Goal: Communication & Community: Answer question/provide support

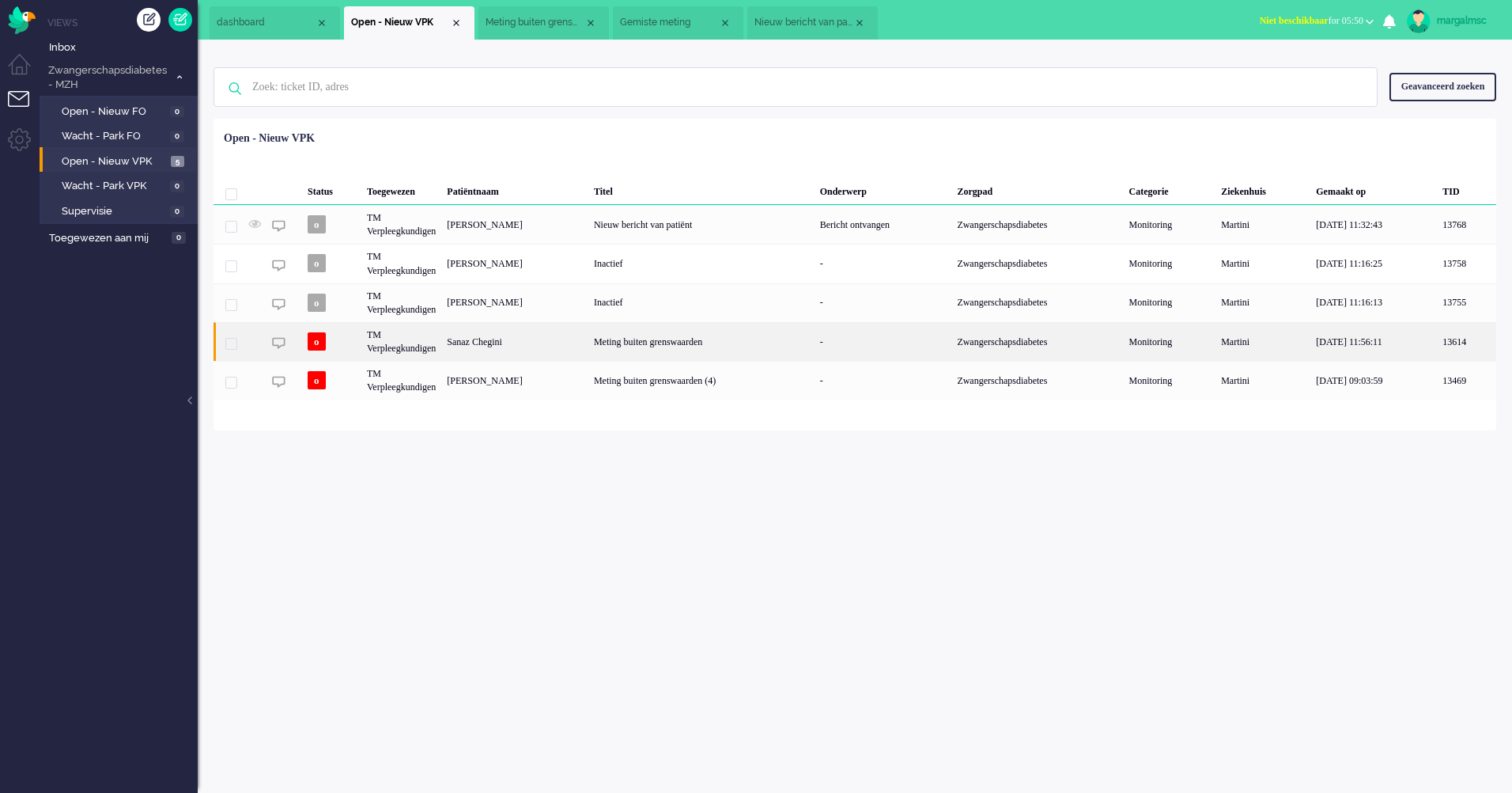
click at [458, 353] on div "Sanaz Chegini" at bounding box center [514, 342] width 147 height 39
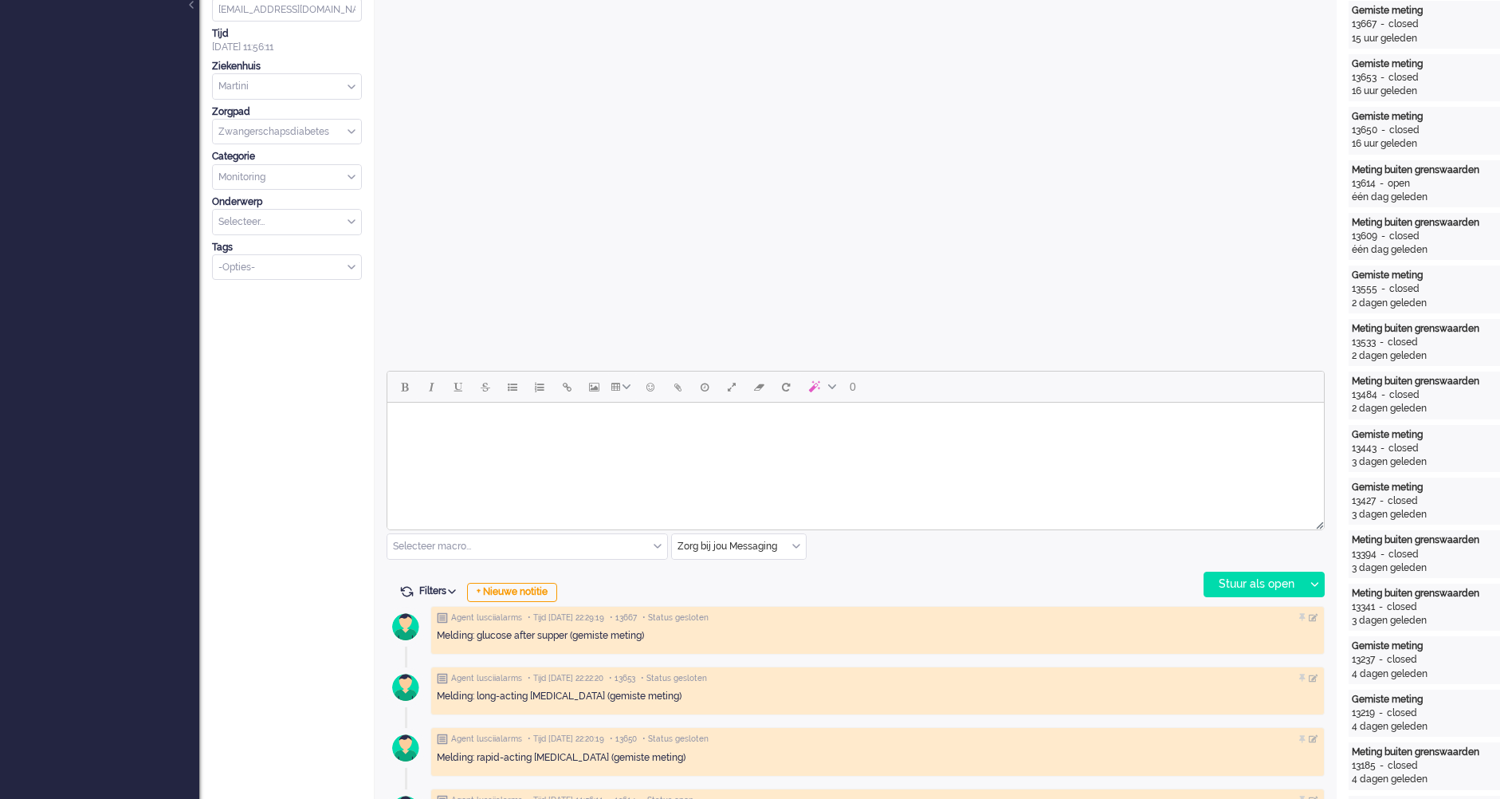
scroll to position [797, 0]
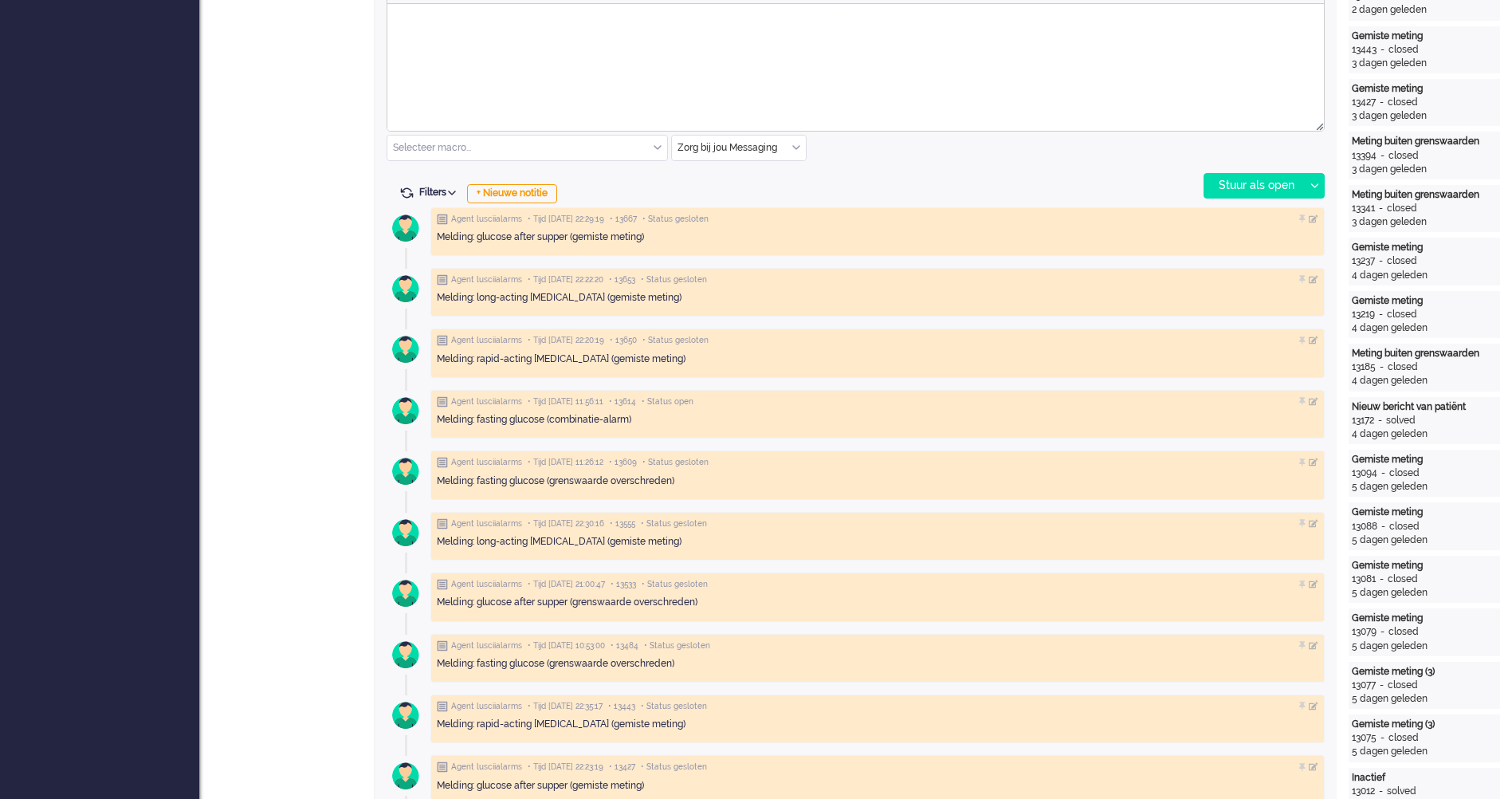
click at [514, 45] on html at bounding box center [856, 24] width 937 height 40
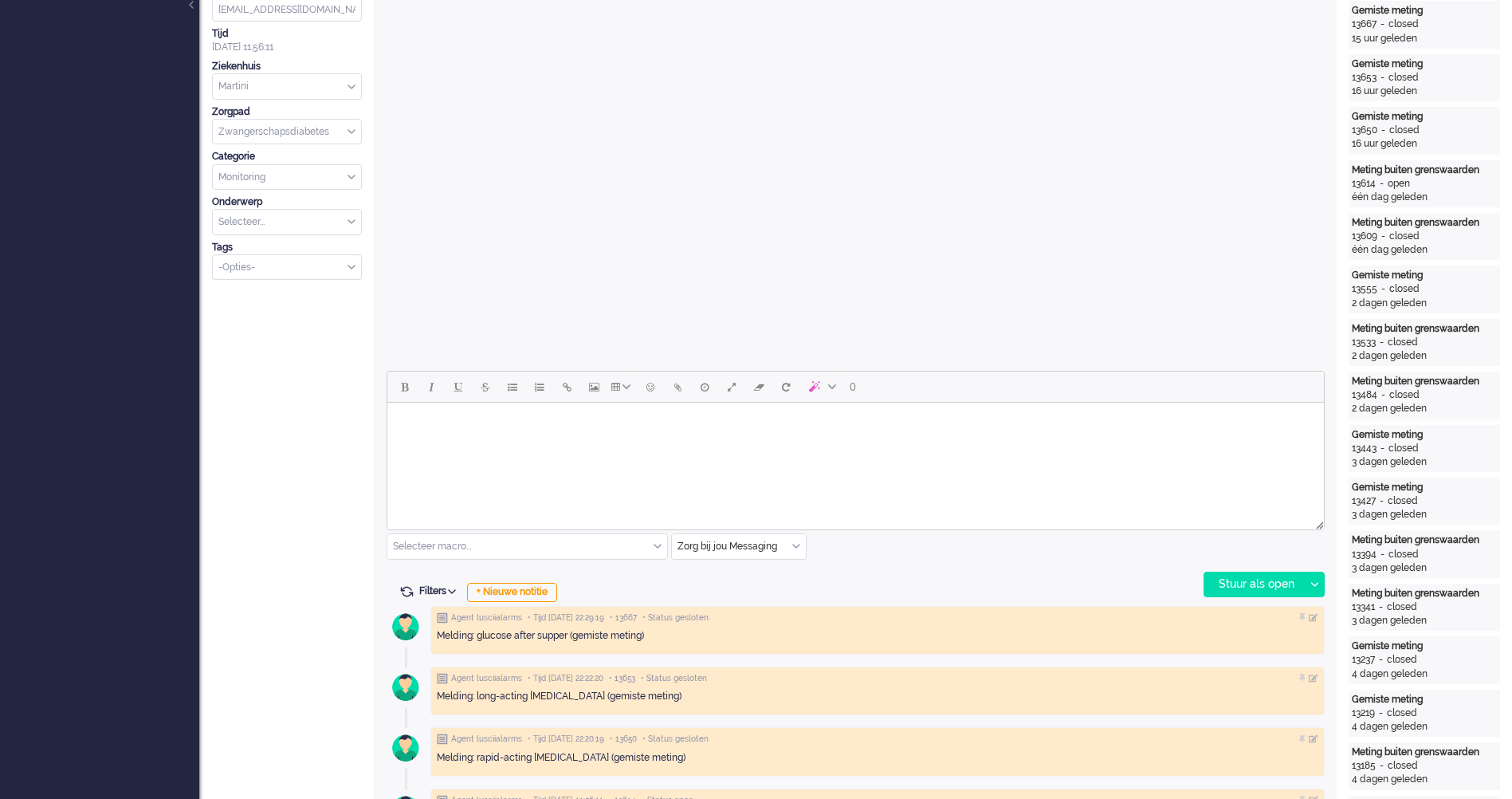
scroll to position [0, 0]
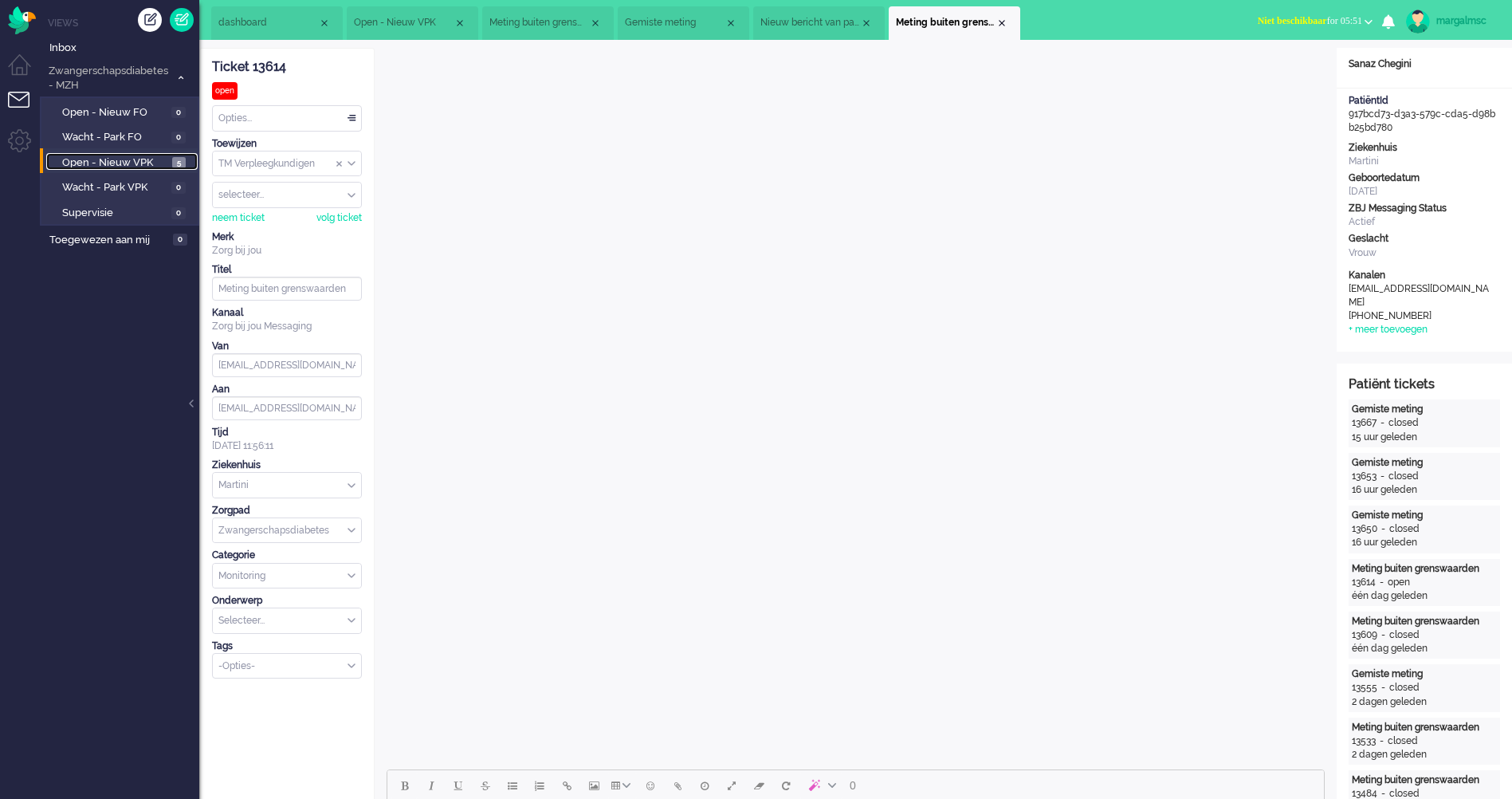
click at [116, 161] on span "Open - Nieuw VPK" at bounding box center [115, 163] width 106 height 15
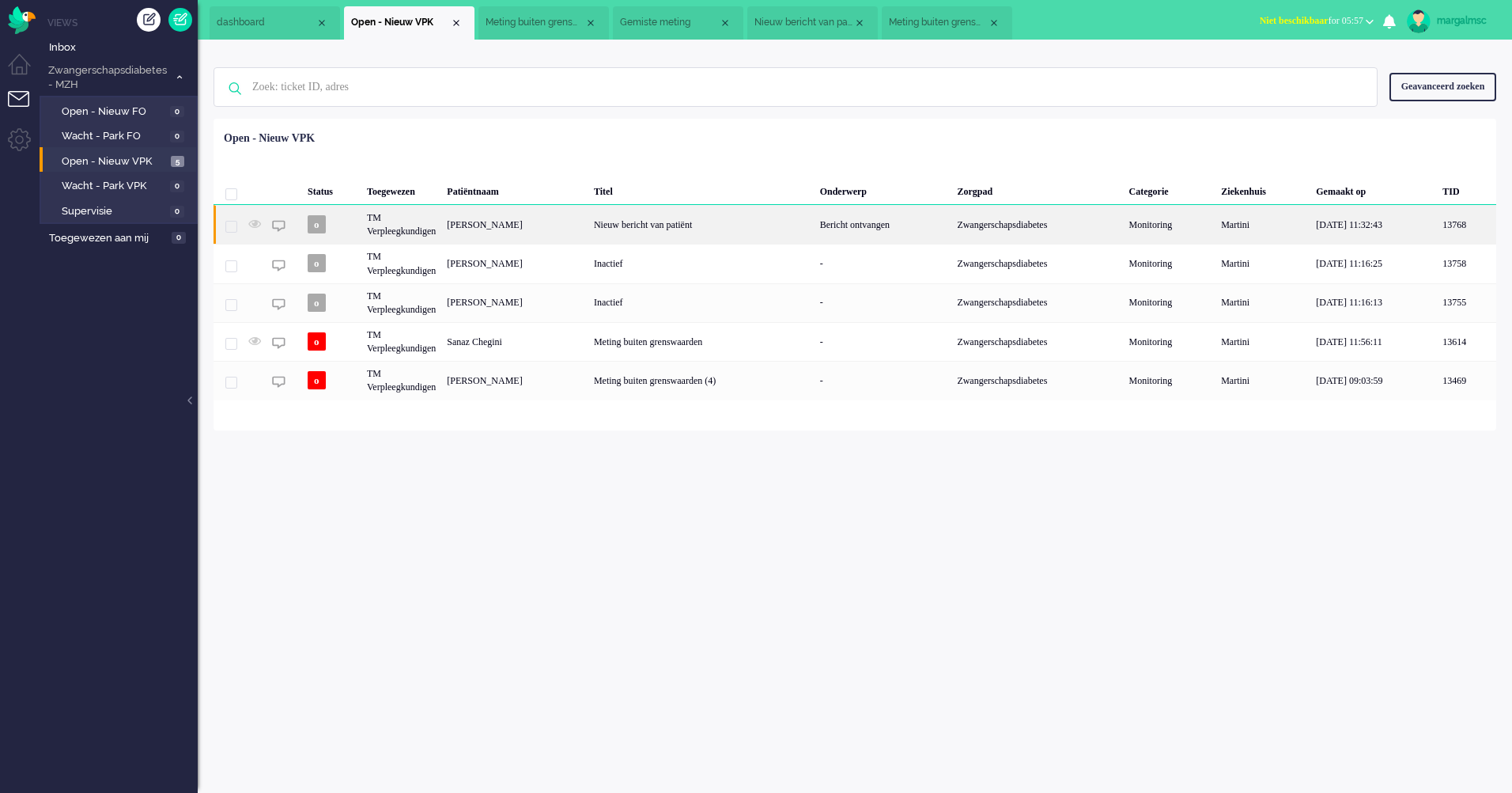
click at [674, 233] on div "Nieuw bericht van patiënt" at bounding box center [702, 225] width 226 height 39
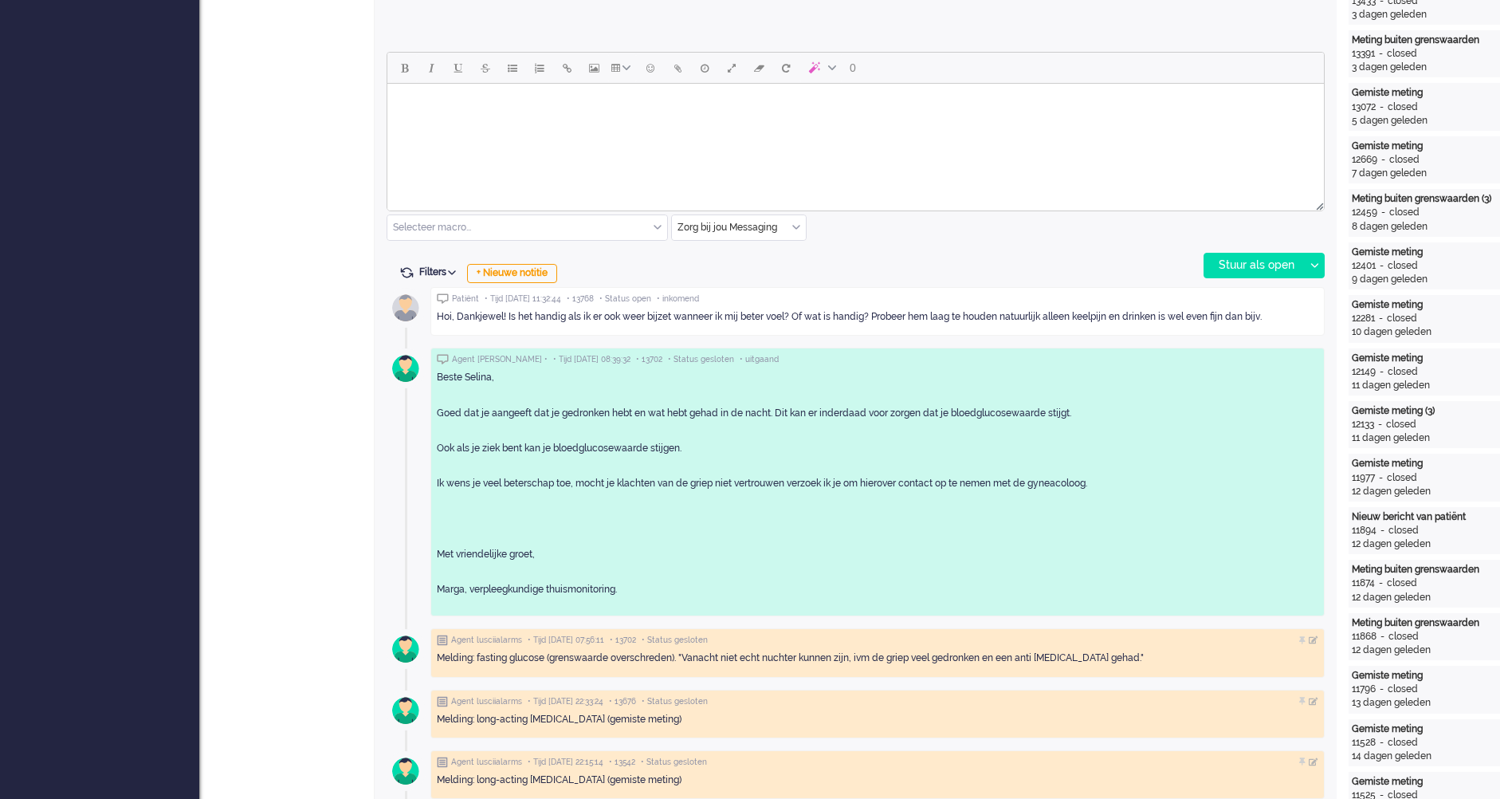
scroll to position [558, 0]
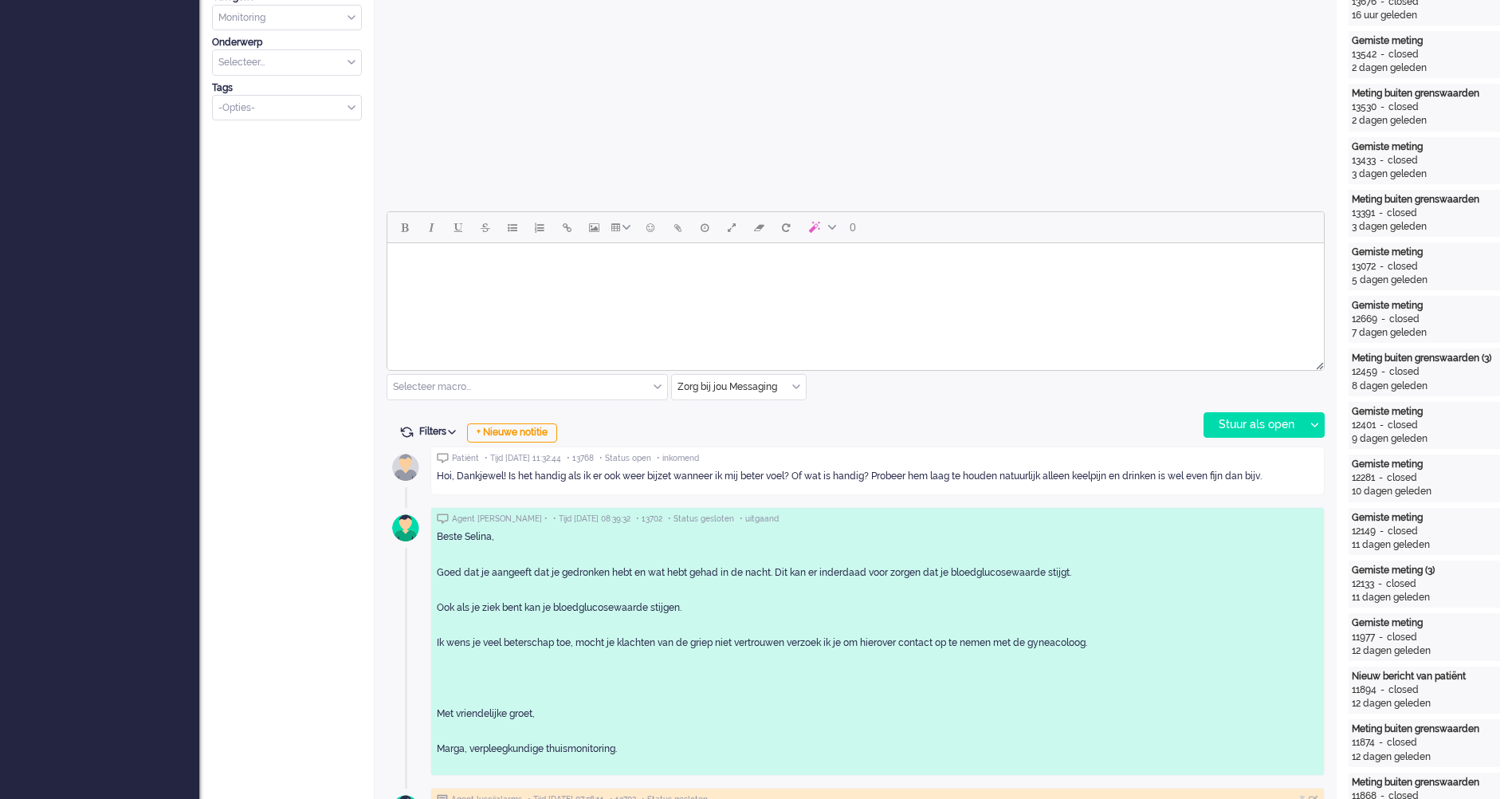
click at [546, 284] on html at bounding box center [856, 263] width 937 height 40
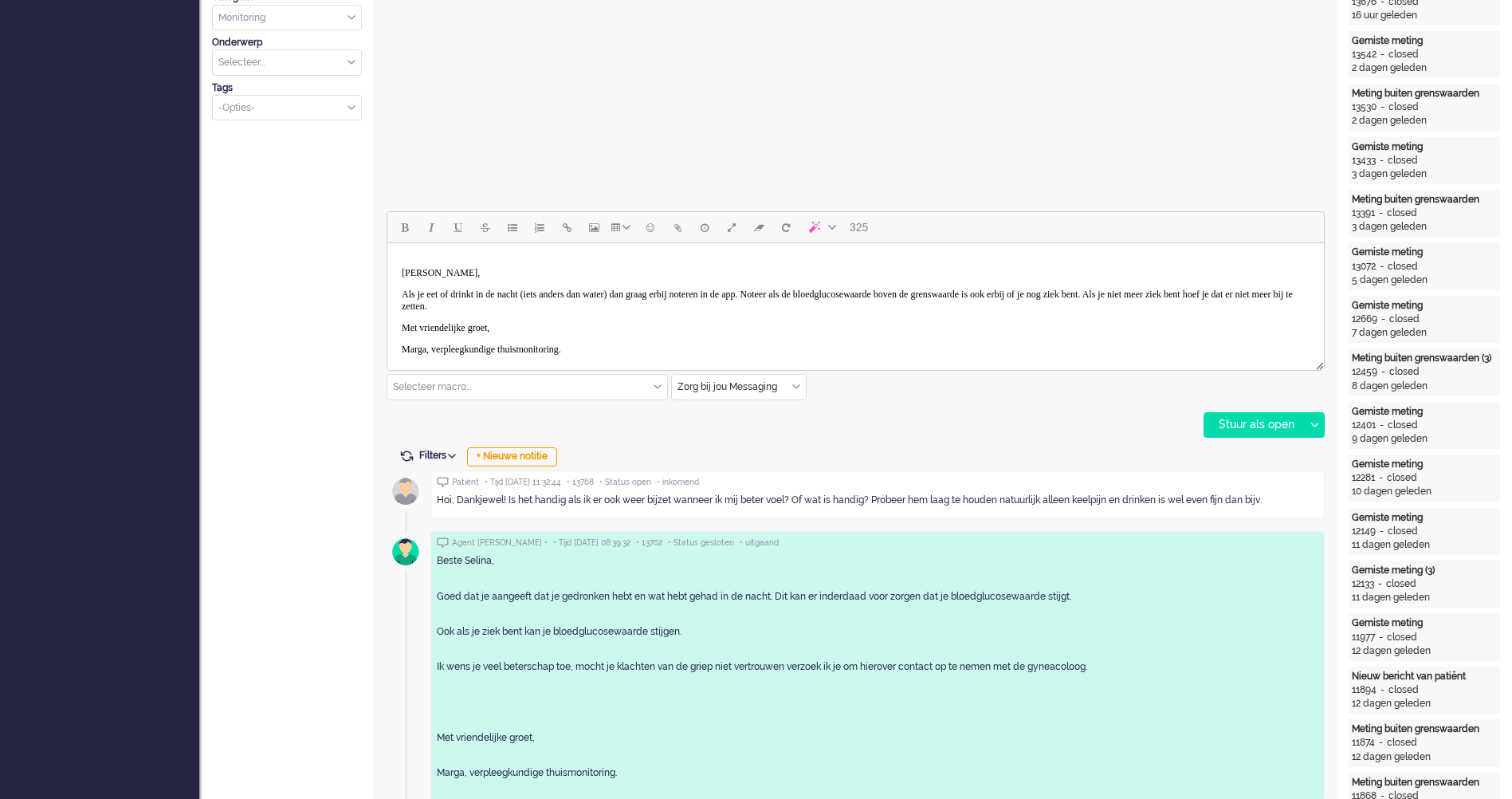
scroll to position [478, 0]
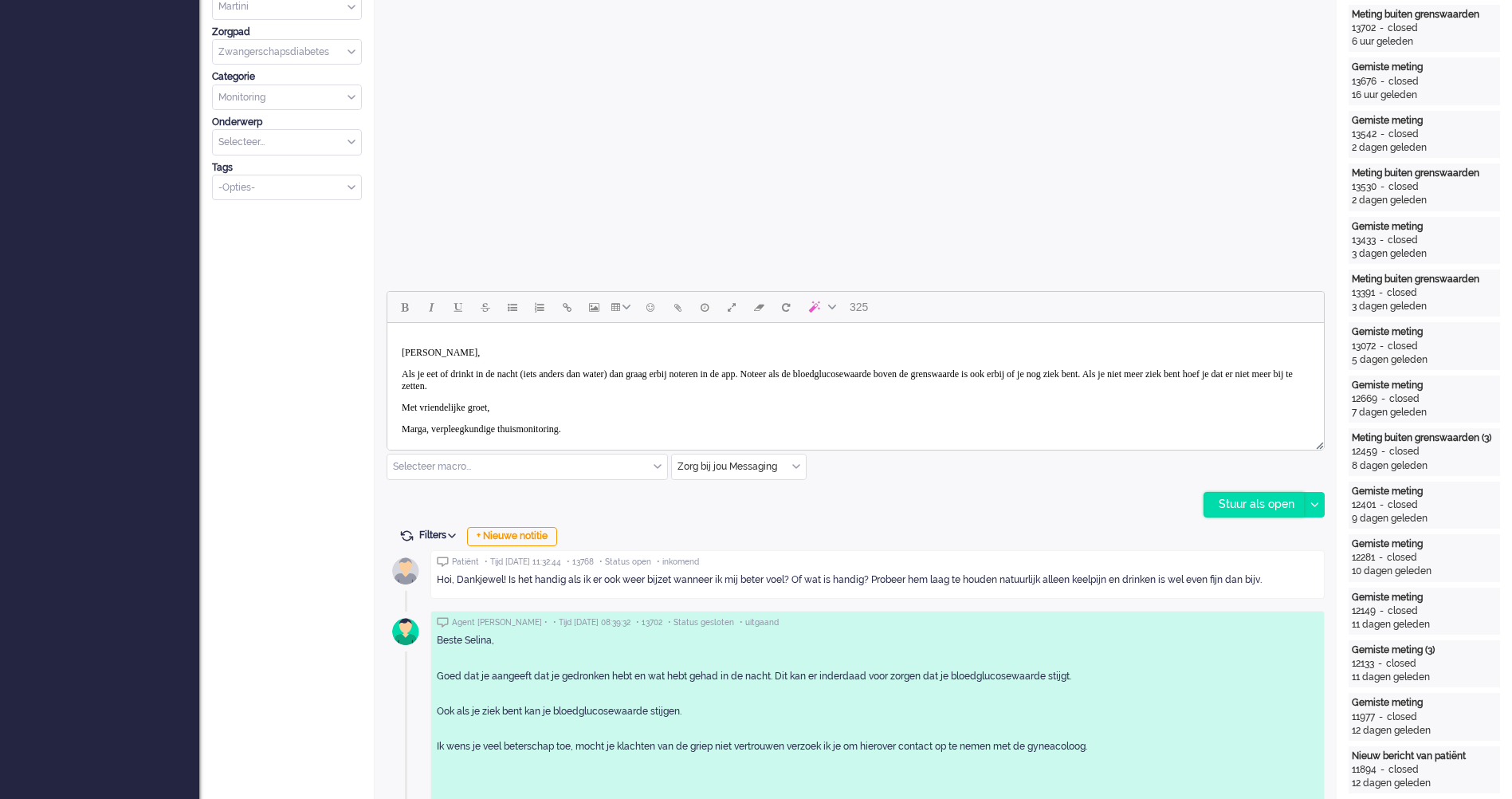
click at [1239, 502] on div "Stuur als open" at bounding box center [1255, 505] width 100 height 24
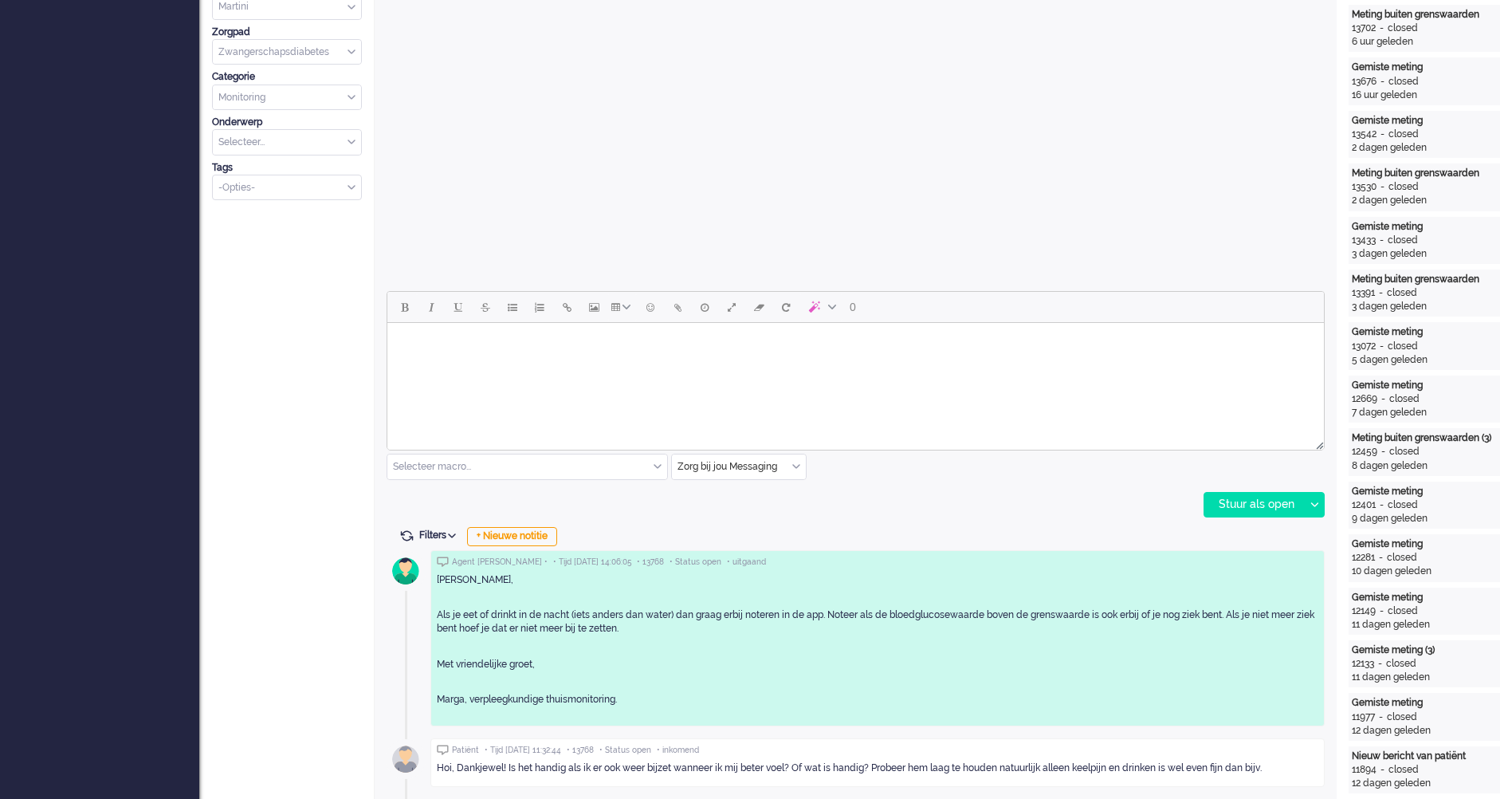
scroll to position [797, 0]
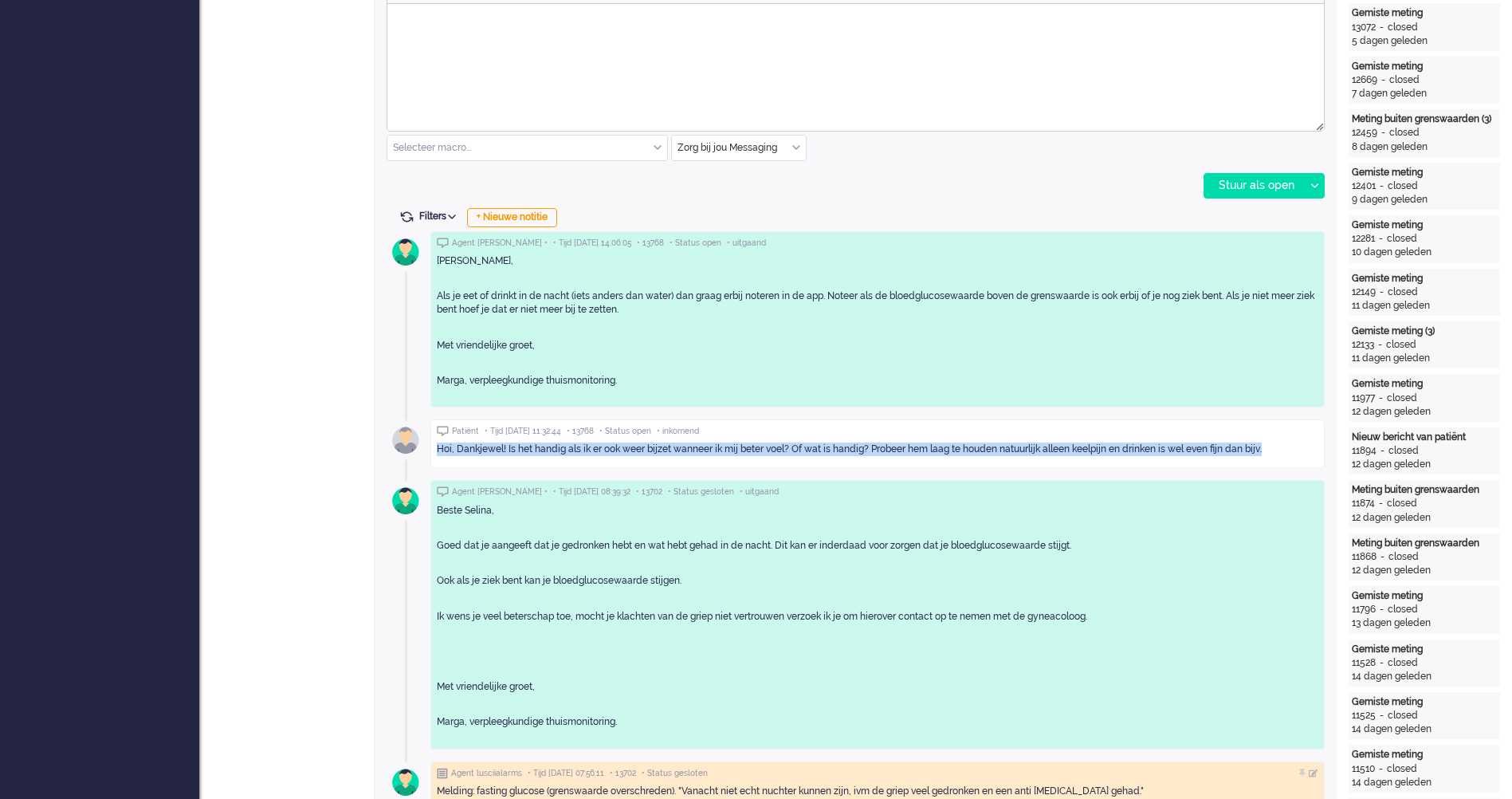
drag, startPoint x: 1296, startPoint y: 444, endPoint x: 439, endPoint y: 451, distance: 857.0
click at [439, 451] on div "Hoi, Dankjewel! Is het handig als ik er ook weer bijzet wanneer ik mij beter vo…" at bounding box center [877, 450] width 881 height 14
copy div "Hoi, Dankjewel! Is het handig als ik er ook weer bijzet wanneer ik mij beter vo…"
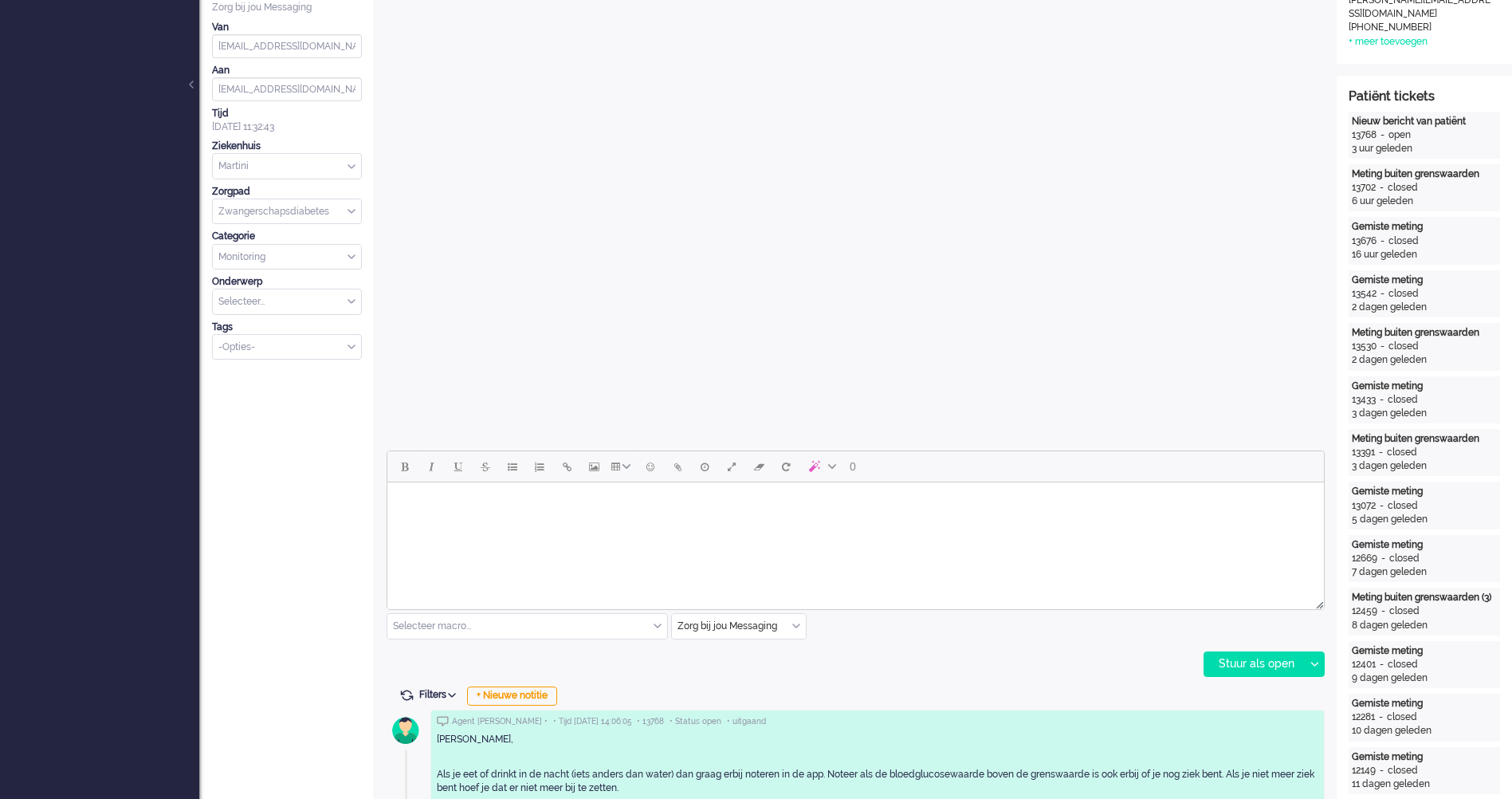
scroll to position [0, 0]
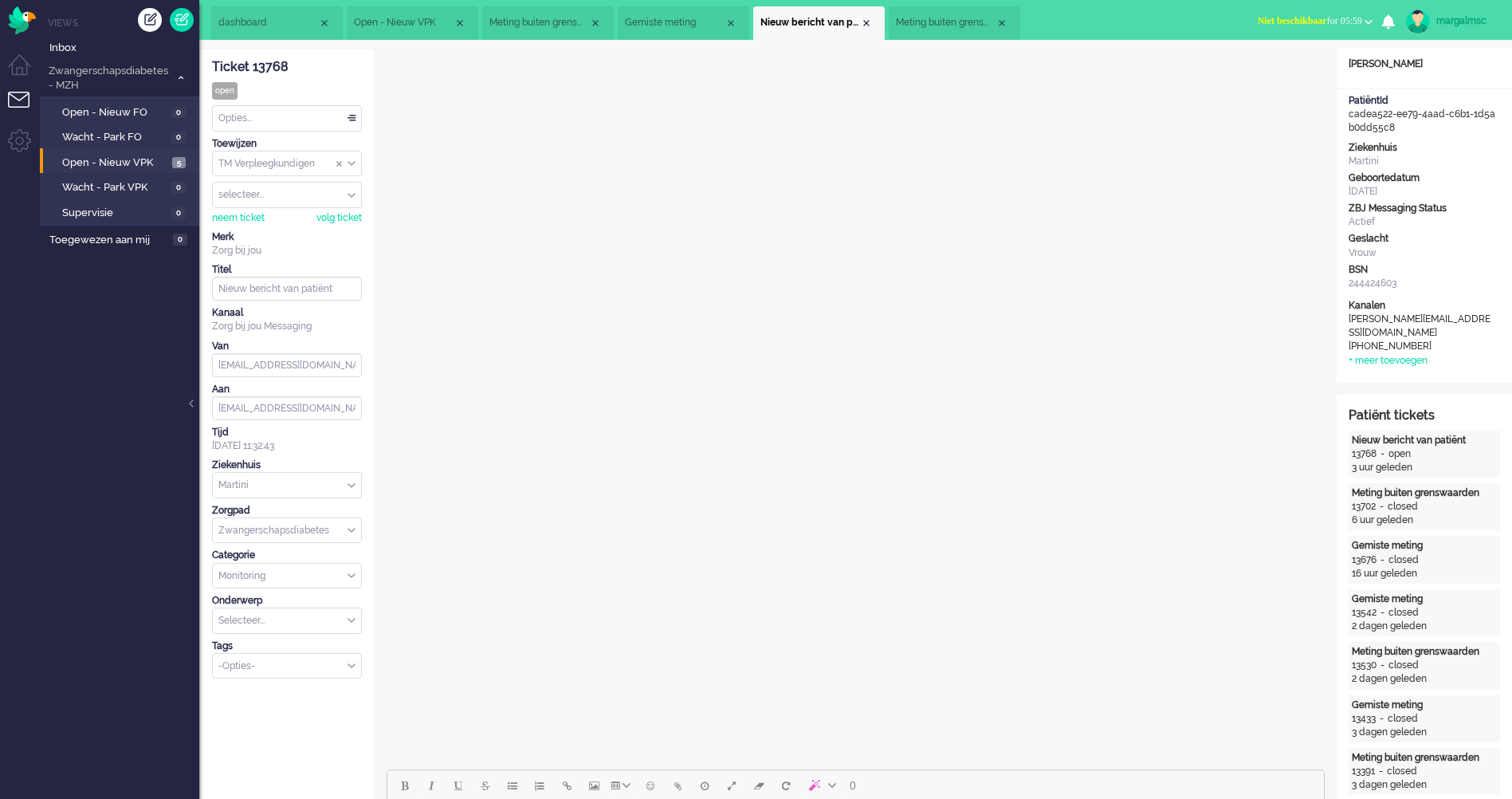
click at [263, 114] on div "Opties..." at bounding box center [287, 118] width 148 height 25
click at [286, 226] on li "Opgelost" at bounding box center [287, 231] width 148 height 23
click at [87, 166] on span "Open - Nieuw VPK" at bounding box center [115, 163] width 106 height 15
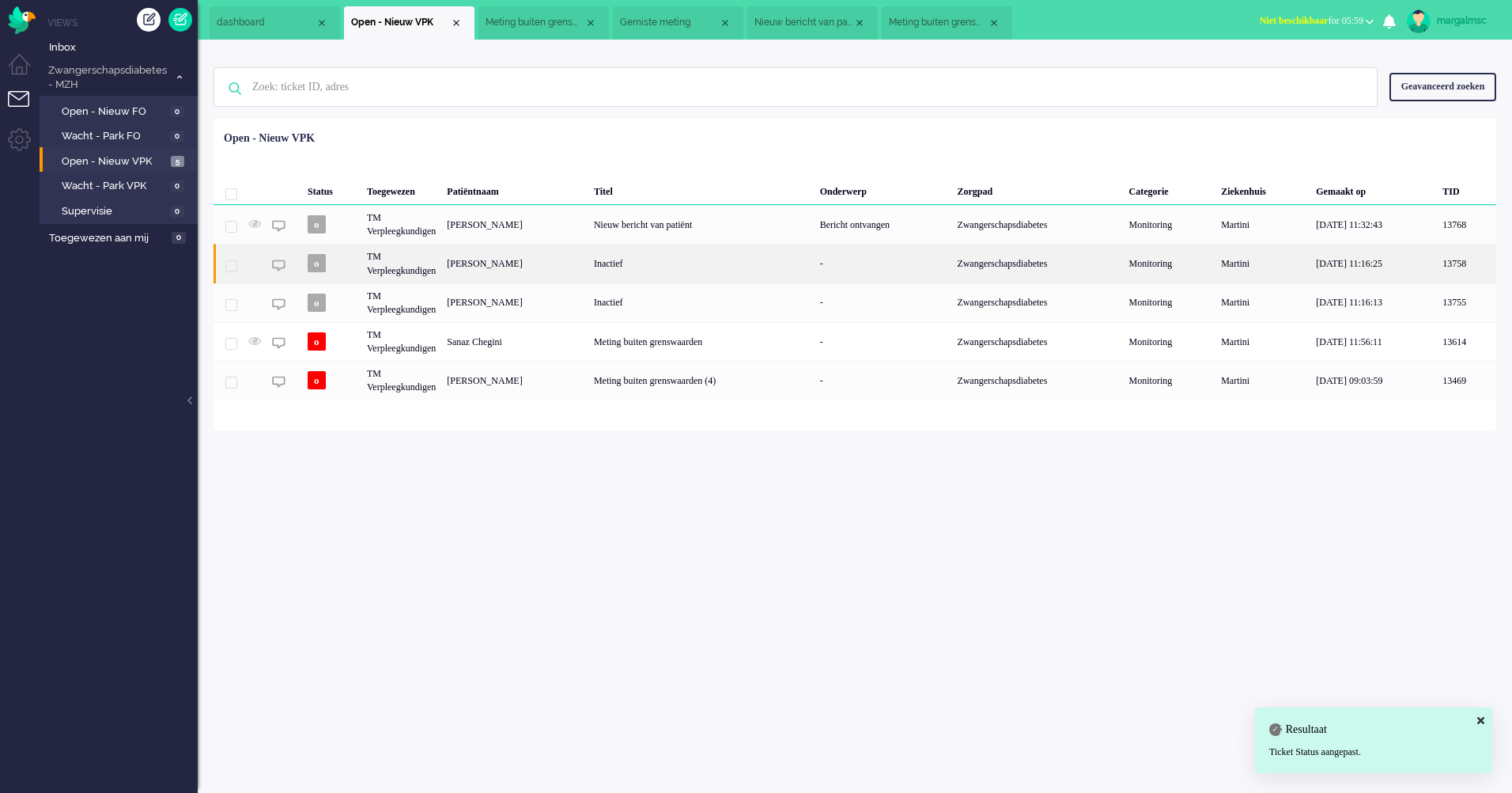
click at [597, 269] on div "Inactief" at bounding box center [702, 263] width 226 height 39
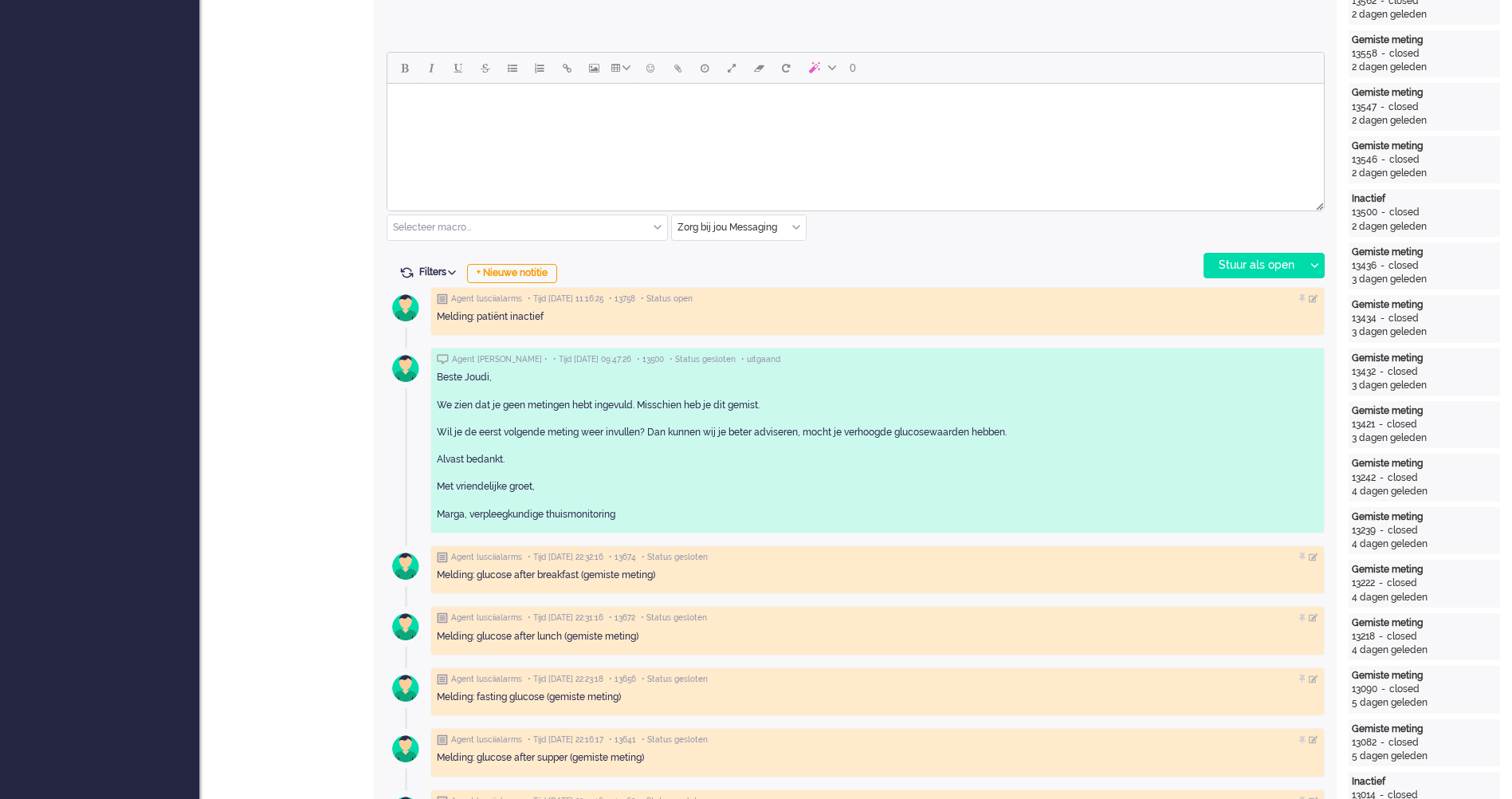
scroll to position [48, 0]
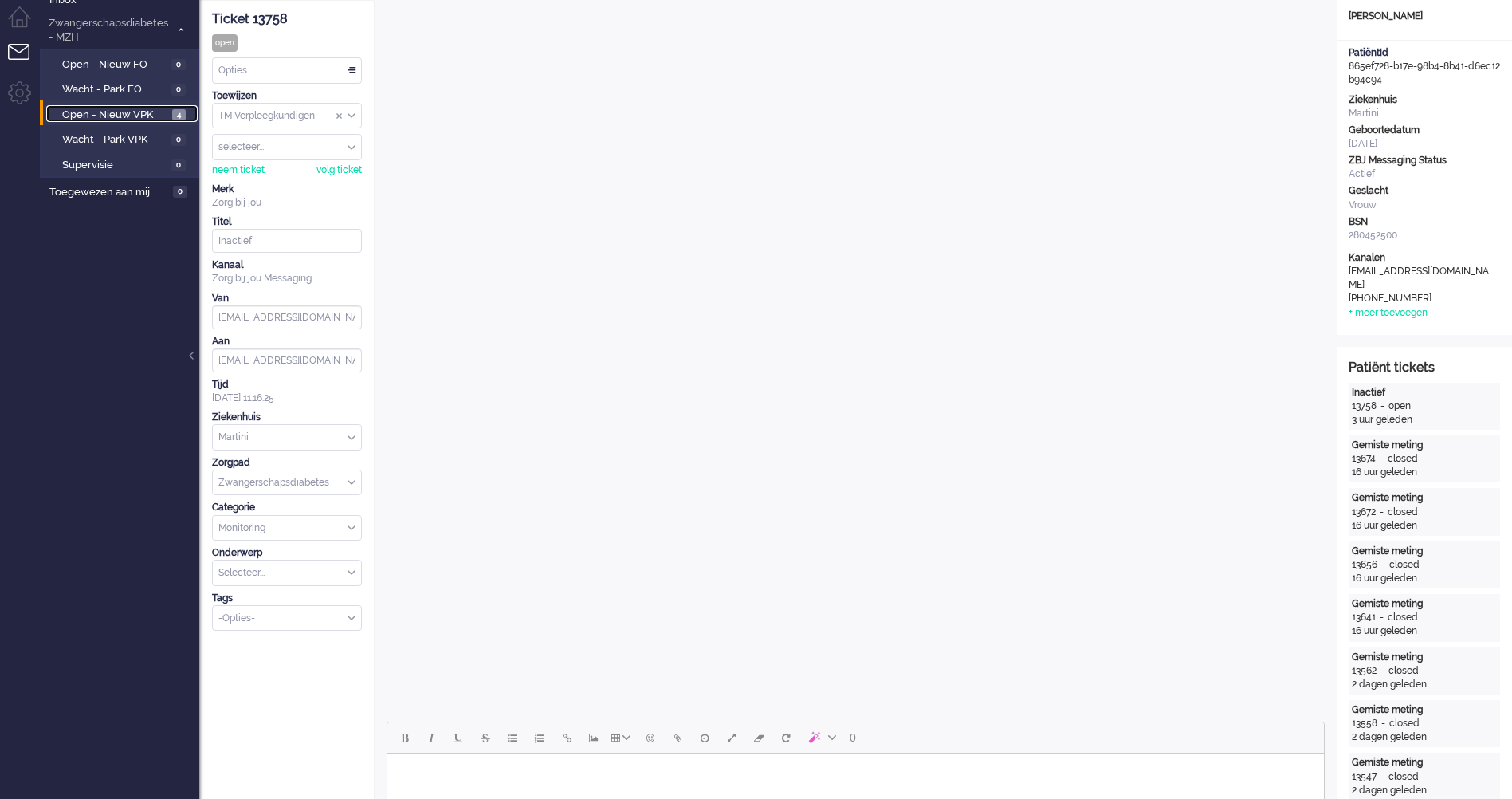
click at [145, 107] on span "Open - Nieuw VPK" at bounding box center [115, 115] width 106 height 15
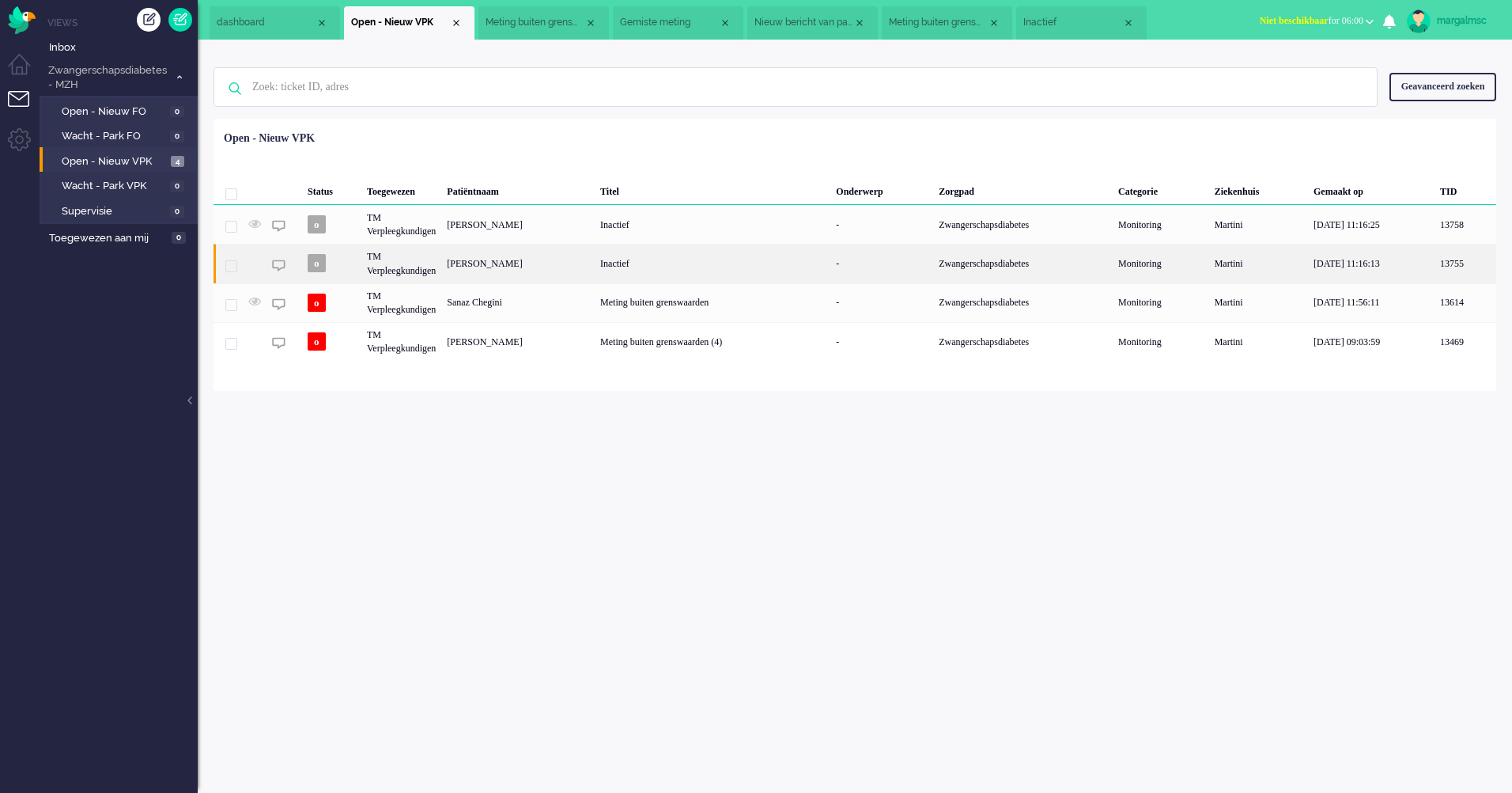
click at [522, 259] on div "[PERSON_NAME]" at bounding box center [518, 263] width 153 height 39
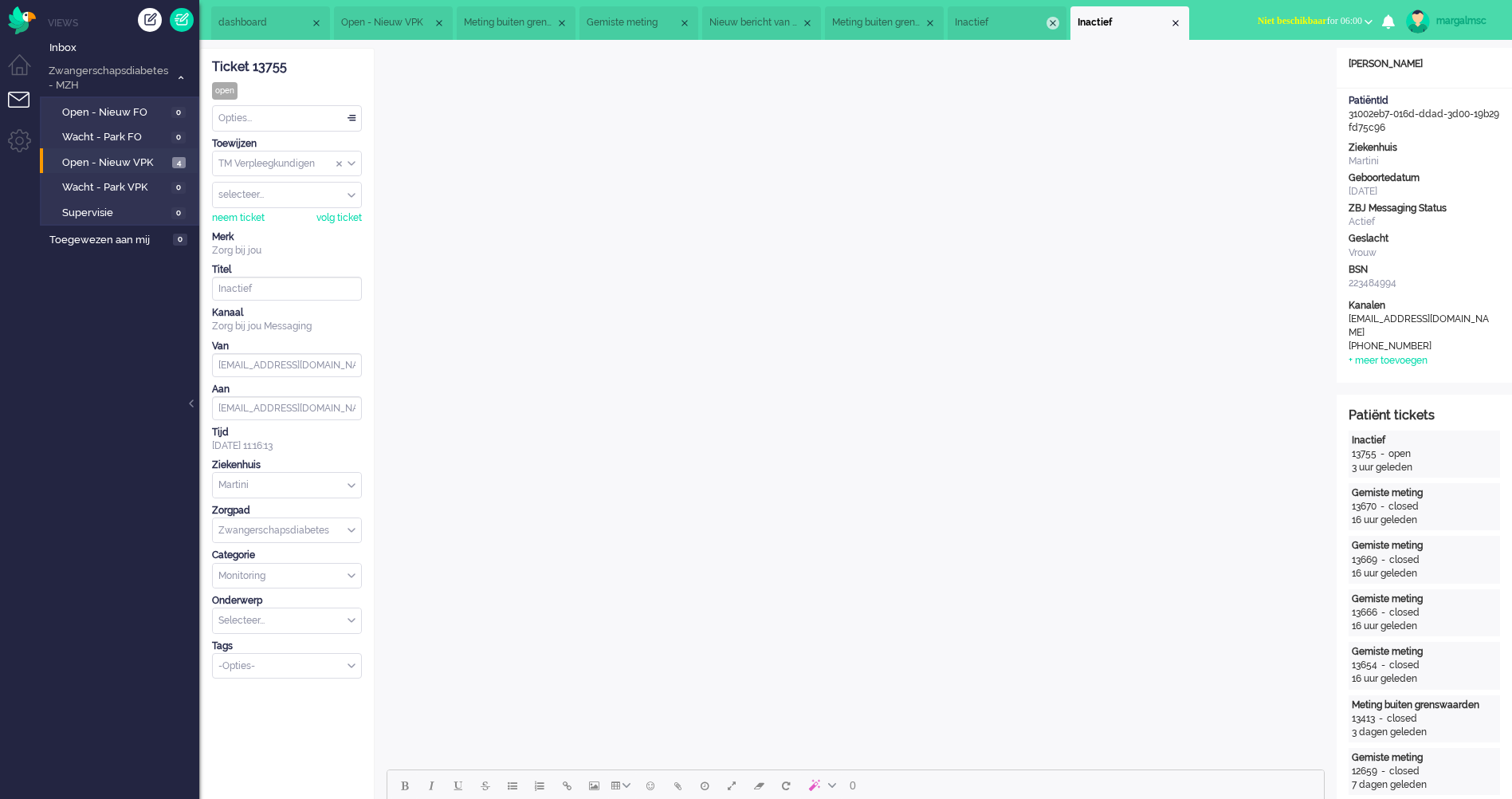
click at [1060, 17] on div "Close tab" at bounding box center [1053, 23] width 13 height 13
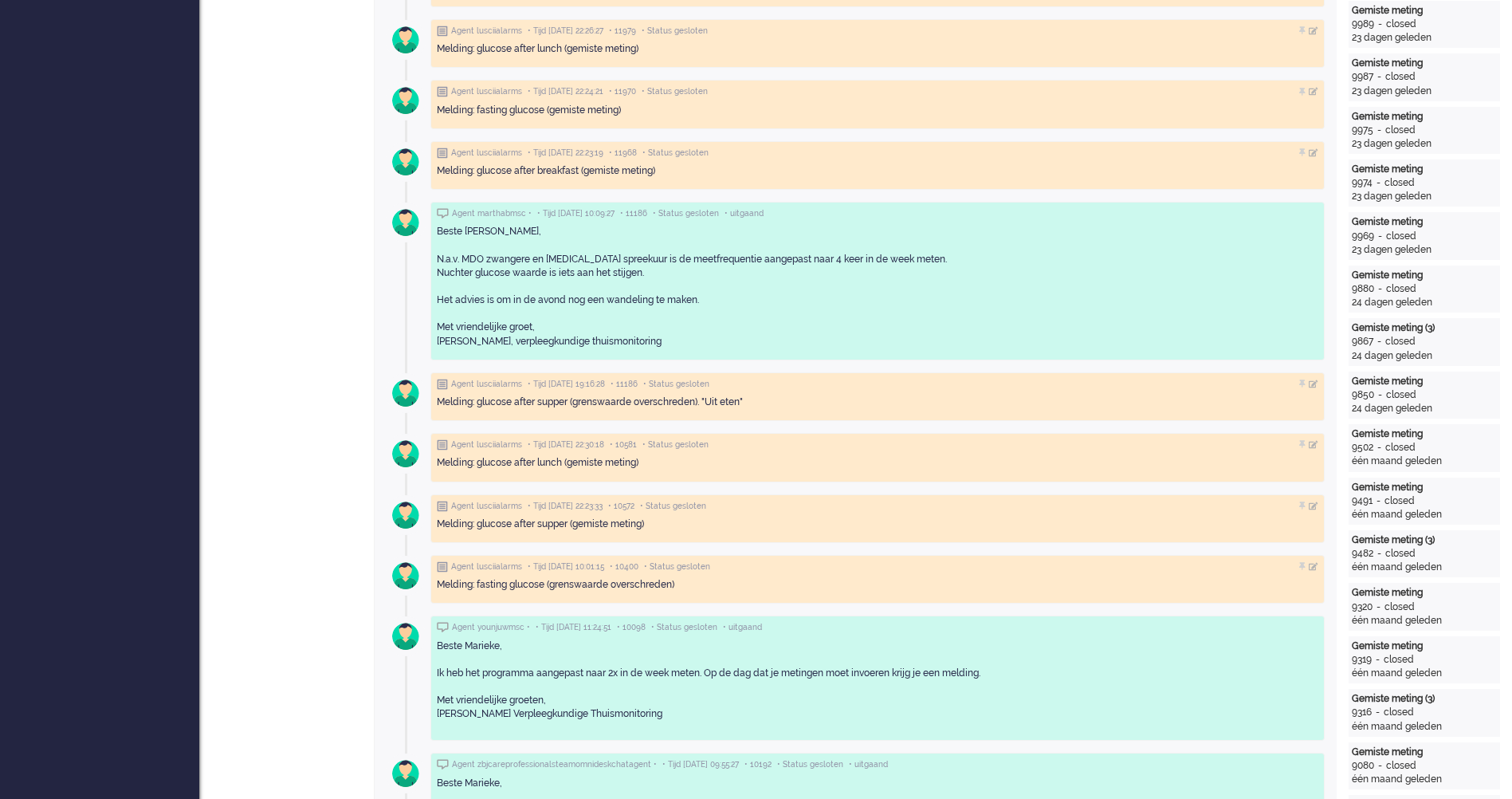
scroll to position [1515, 0]
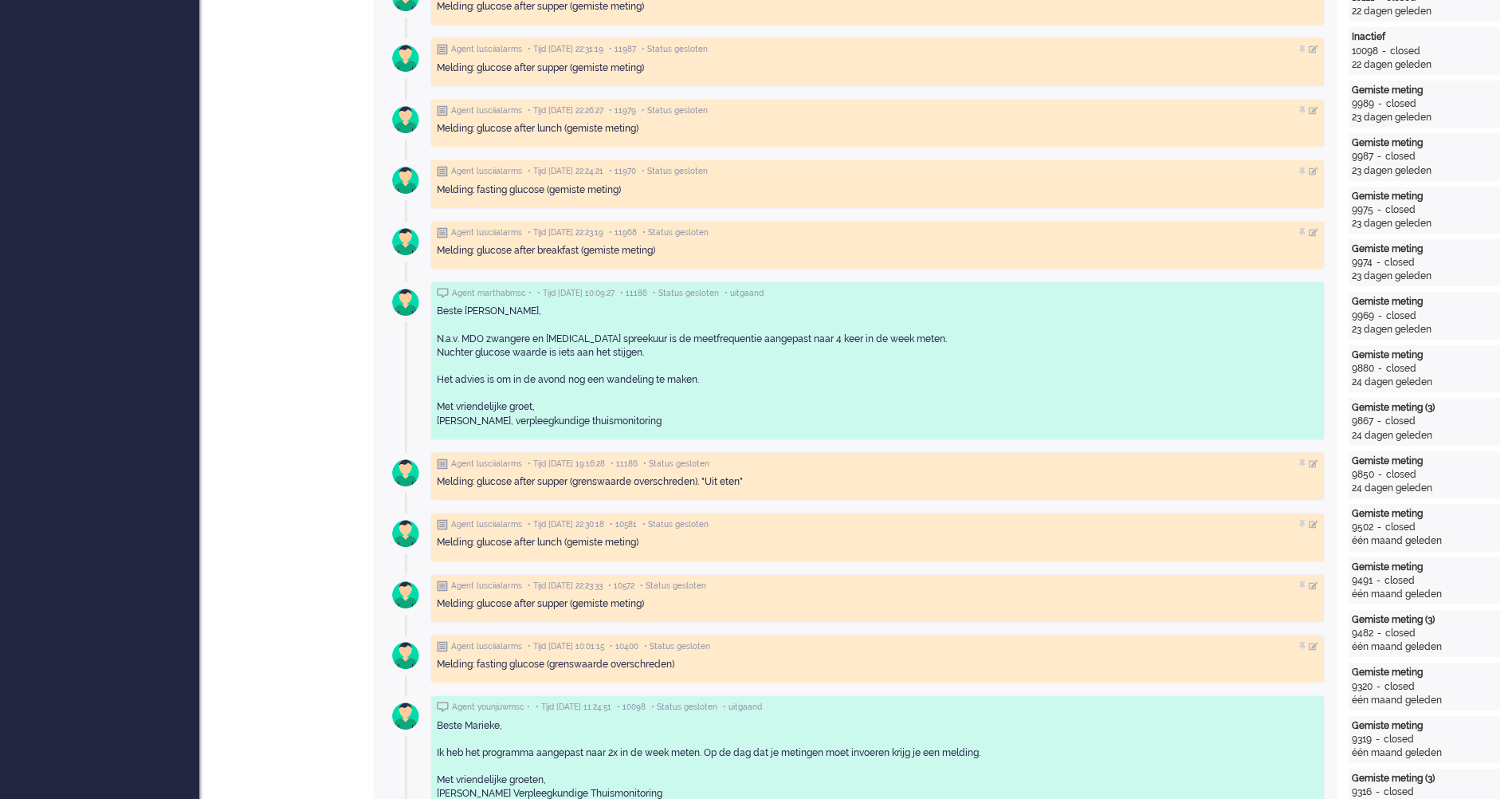
drag, startPoint x: 708, startPoint y: 190, endPoint x: 685, endPoint y: 149, distance: 47.0
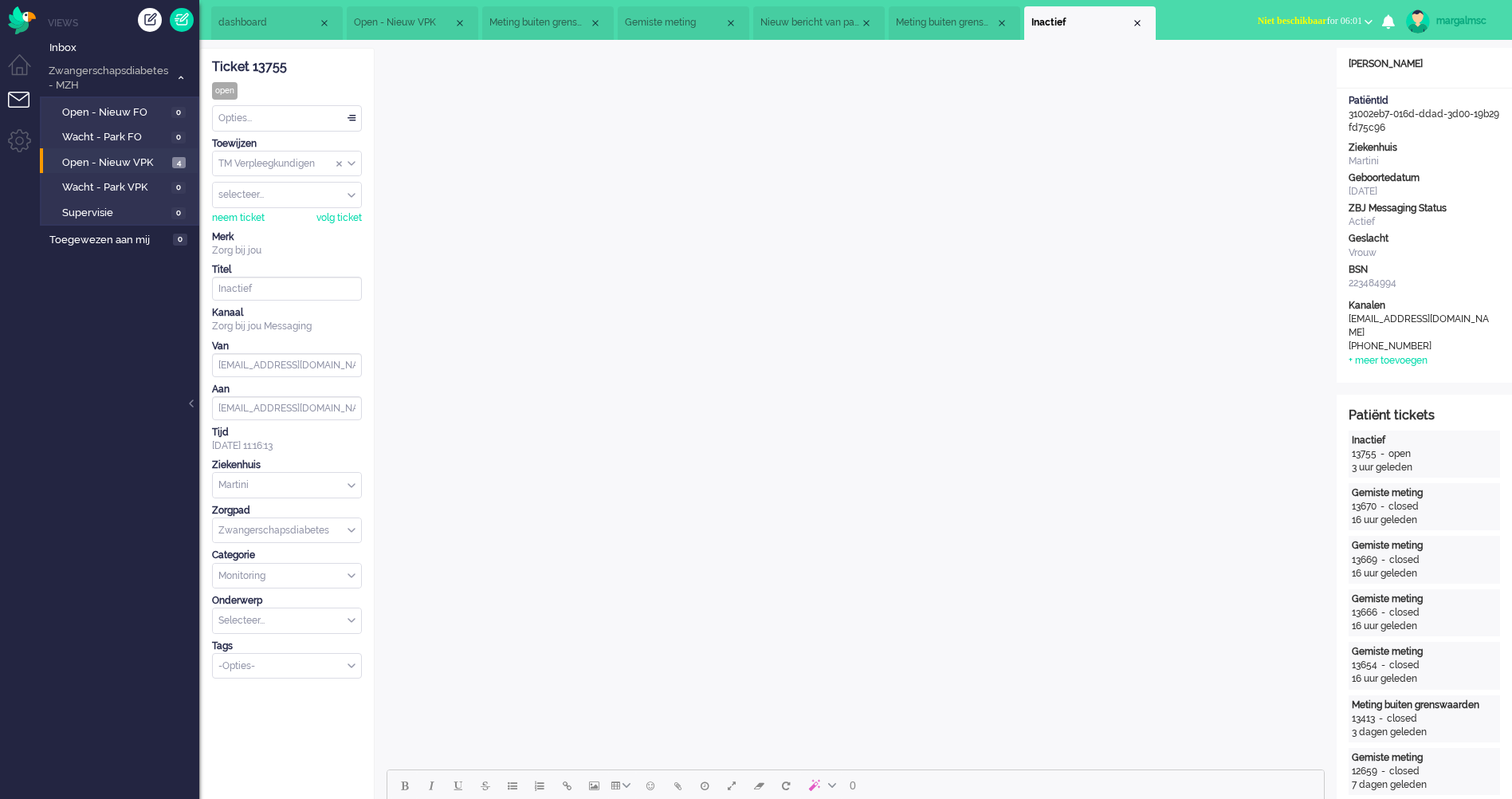
scroll to position [398, 0]
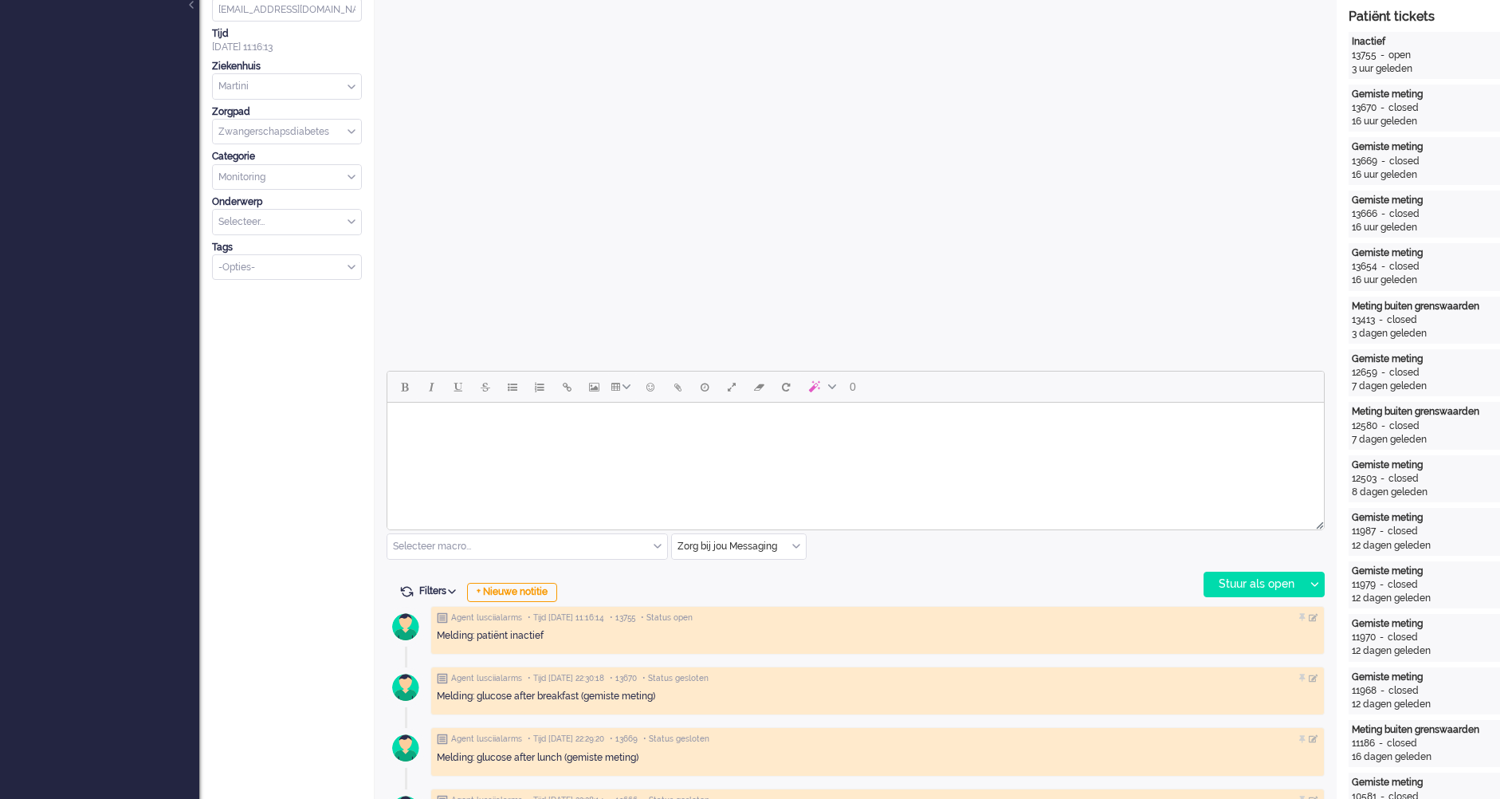
click at [559, 444] on html at bounding box center [856, 422] width 937 height 40
click at [564, 548] on input "text" at bounding box center [527, 546] width 280 height 25
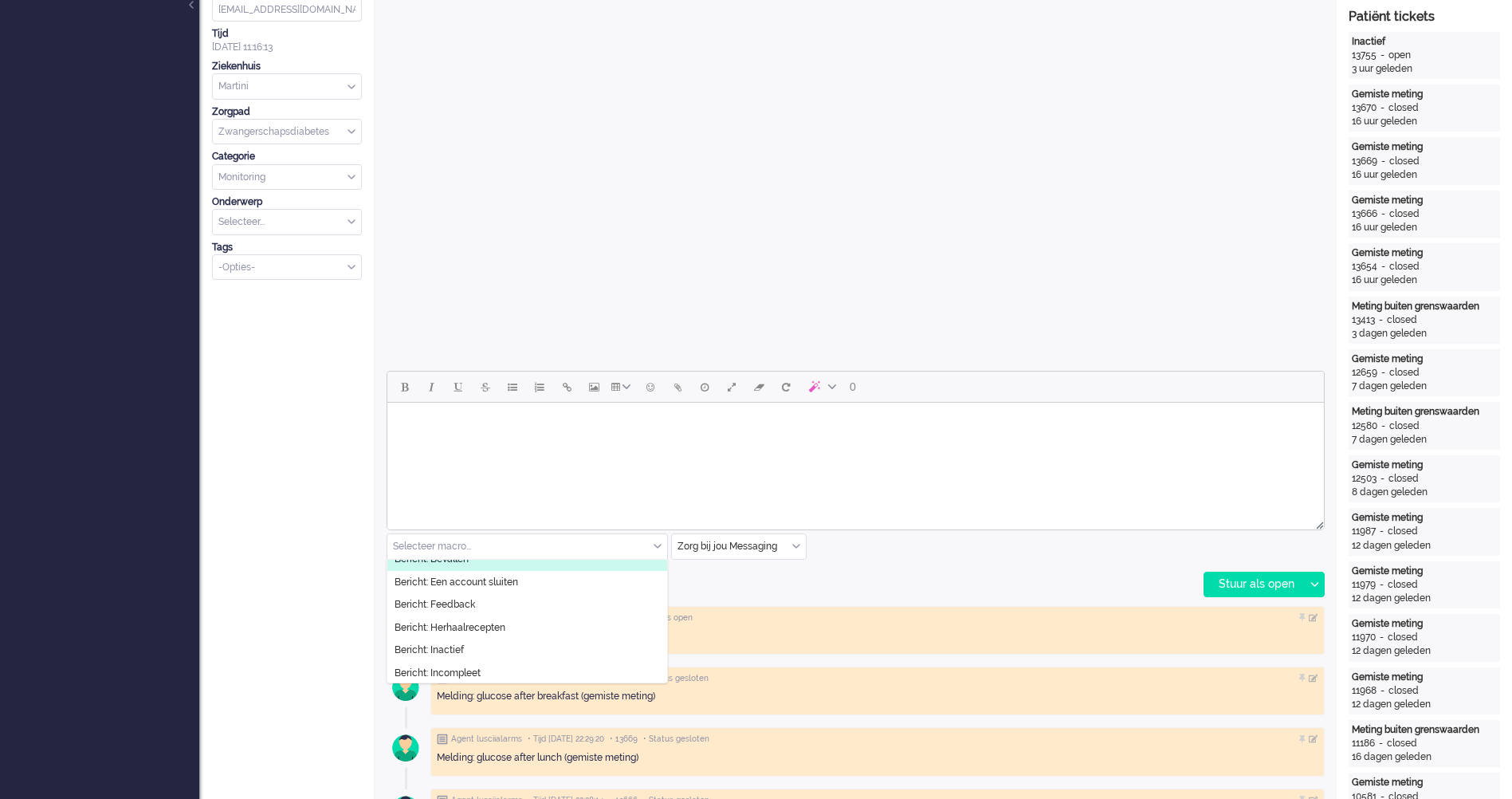
scroll to position [160, 0]
click at [526, 567] on li "Bericht: Inactief" at bounding box center [527, 570] width 280 height 23
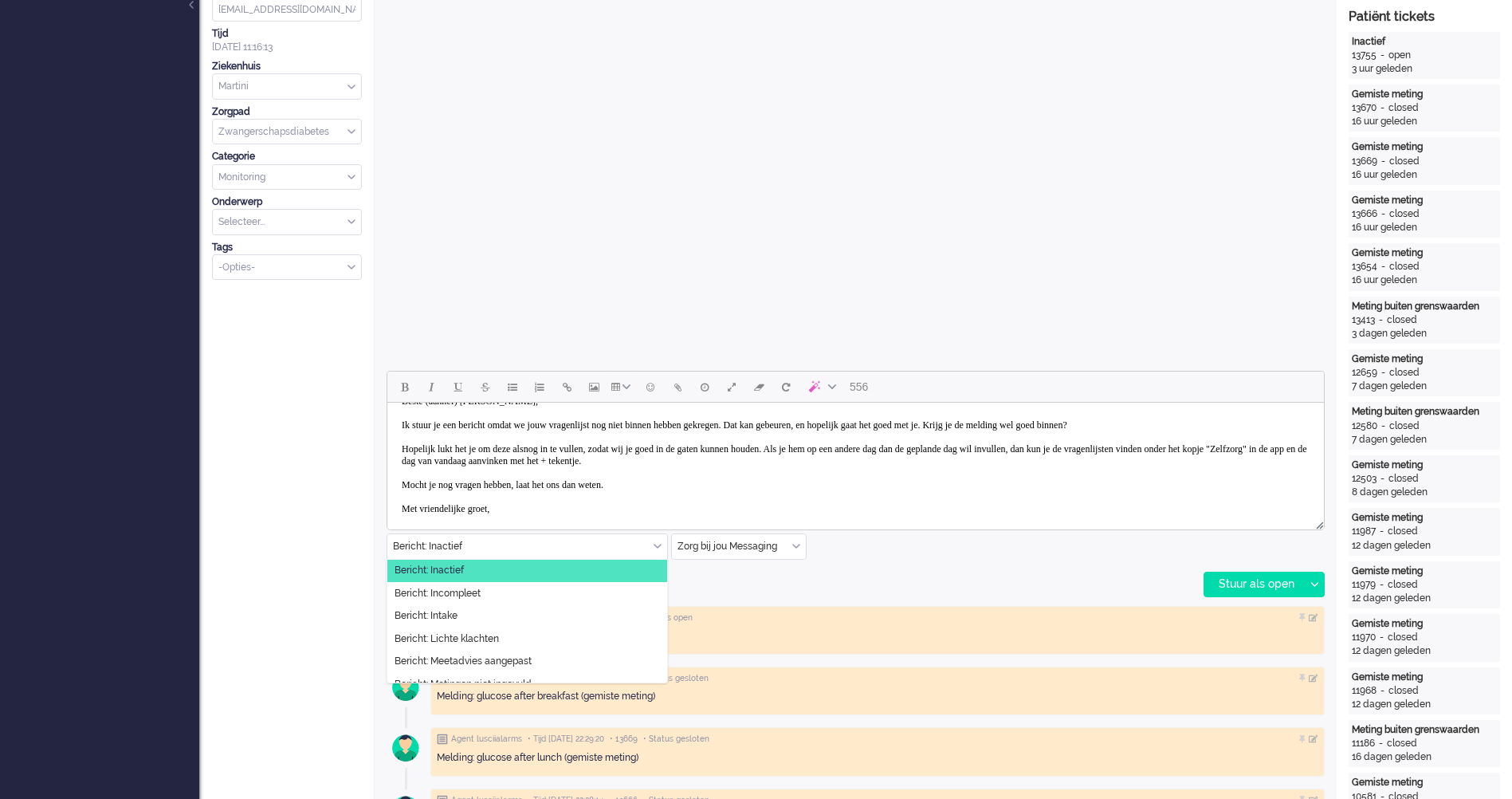
click at [534, 555] on input "text" at bounding box center [527, 546] width 280 height 25
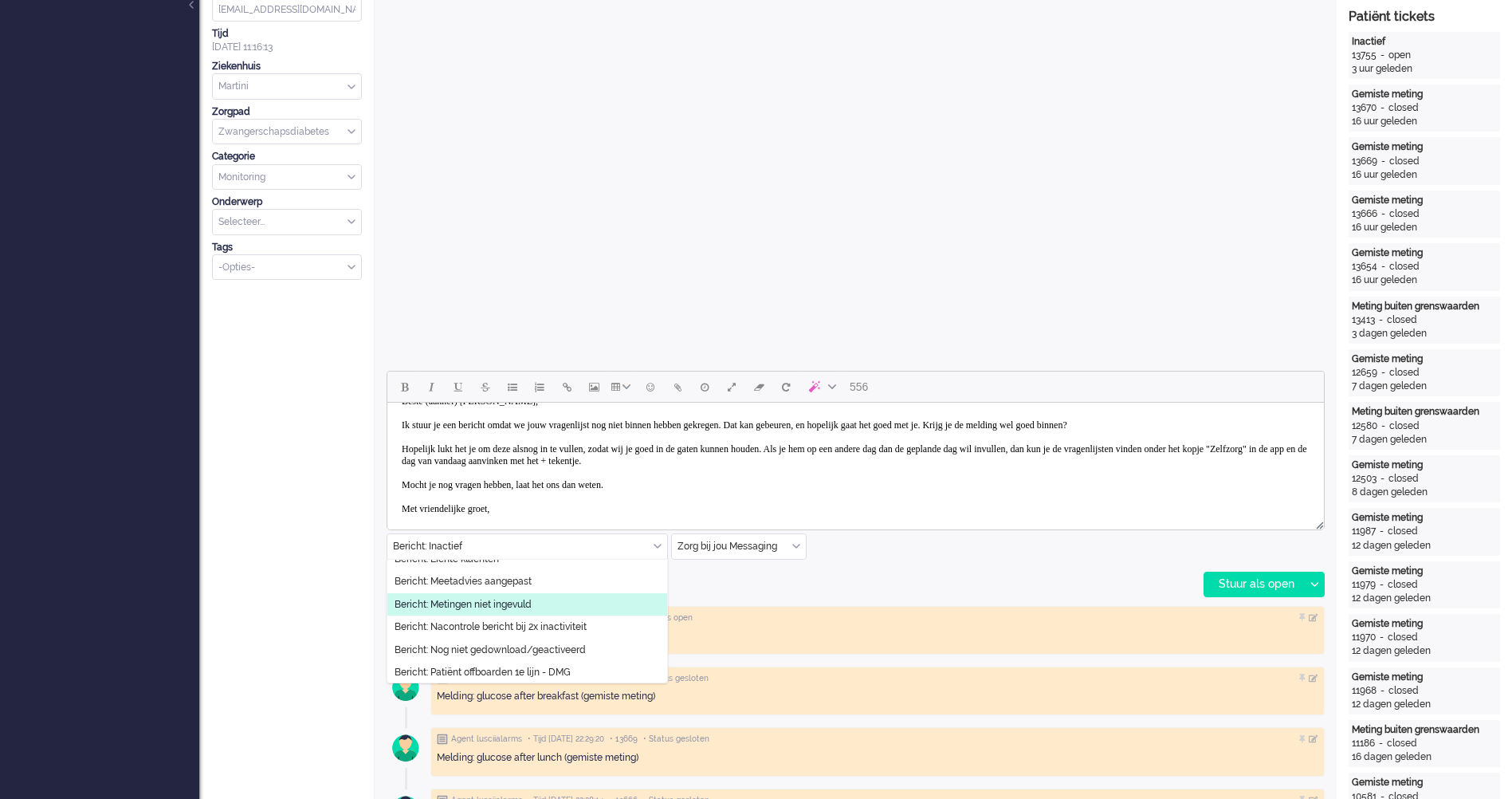
click at [534, 605] on li "Bericht: Metingen niet ingevuld" at bounding box center [527, 604] width 280 height 23
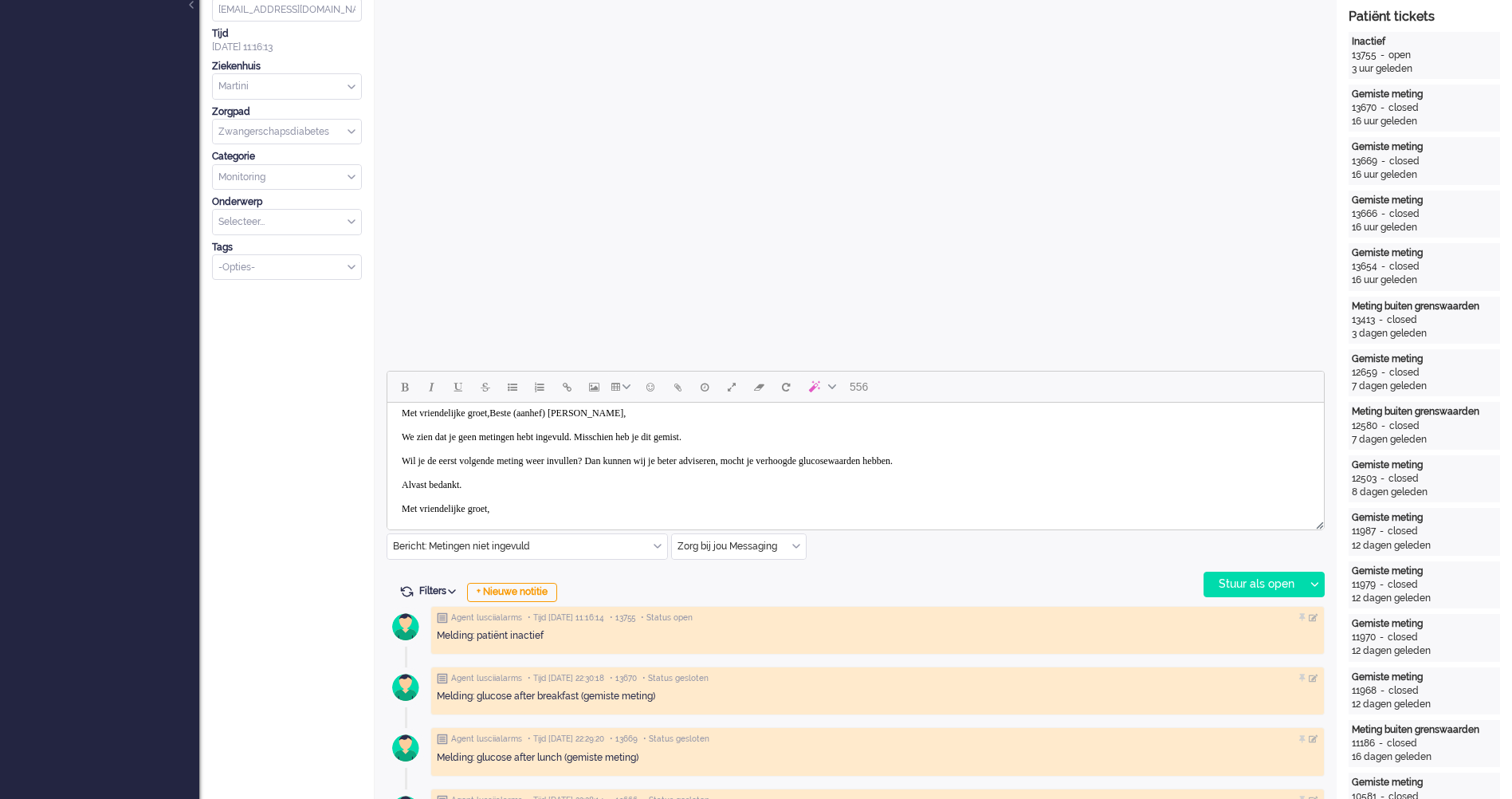
scroll to position [0, 0]
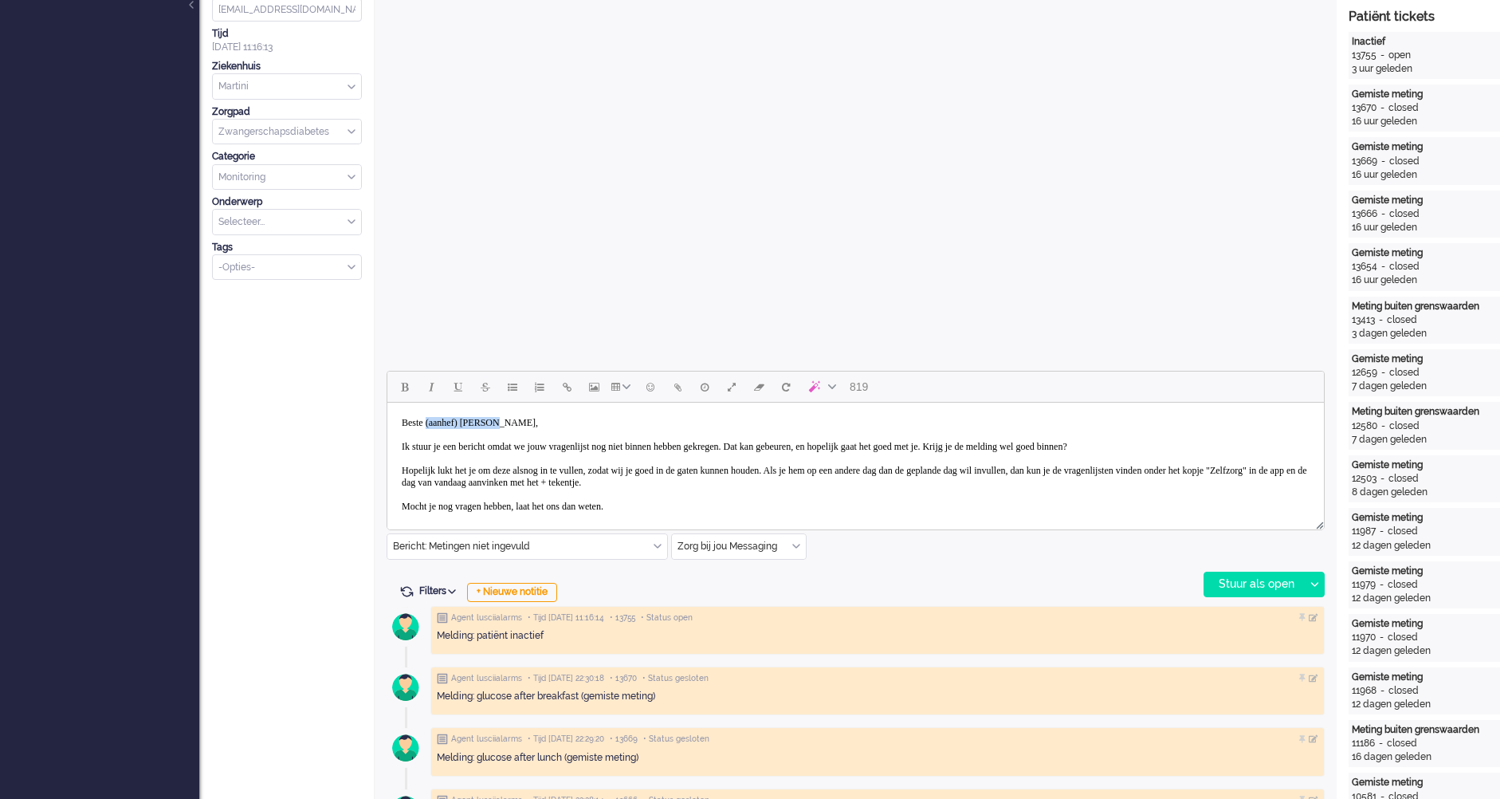
drag, startPoint x: 531, startPoint y: 415, endPoint x: 432, endPoint y: 421, distance: 99.2
click at [432, 421] on body "Beste (aanhef) [PERSON_NAME], Ik stuur je een bericht omdat we jouw vragenlijst…" at bounding box center [856, 524] width 924 height 231
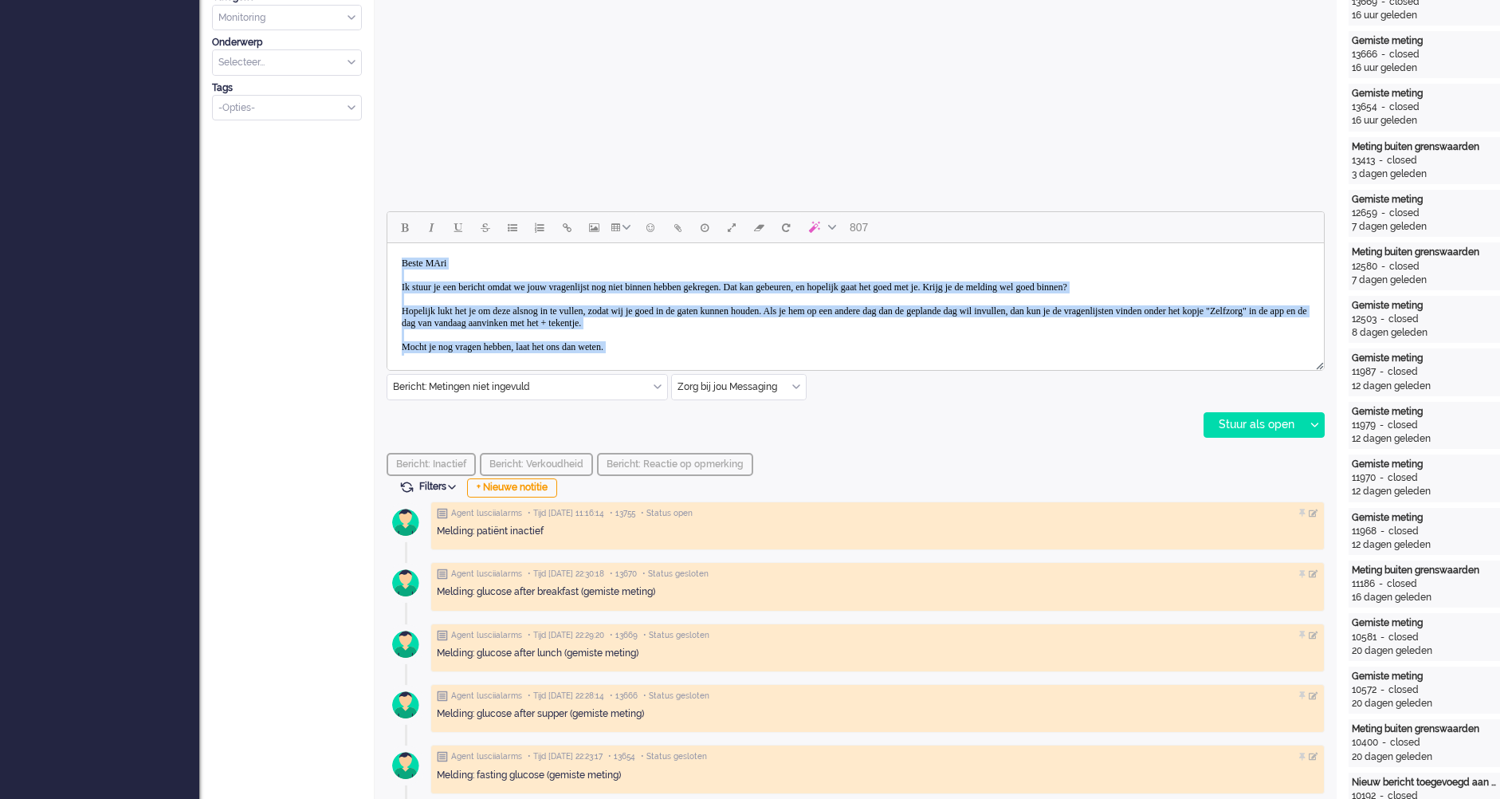
drag, startPoint x: 559, startPoint y: 341, endPoint x: 205, endPoint y: 112, distance: 421.6
click at [387, 243] on html "Beste MAri Ik stuur je een bericht omdat we jouw vragenlijst nog niet binnen he…" at bounding box center [856, 365] width 937 height 244
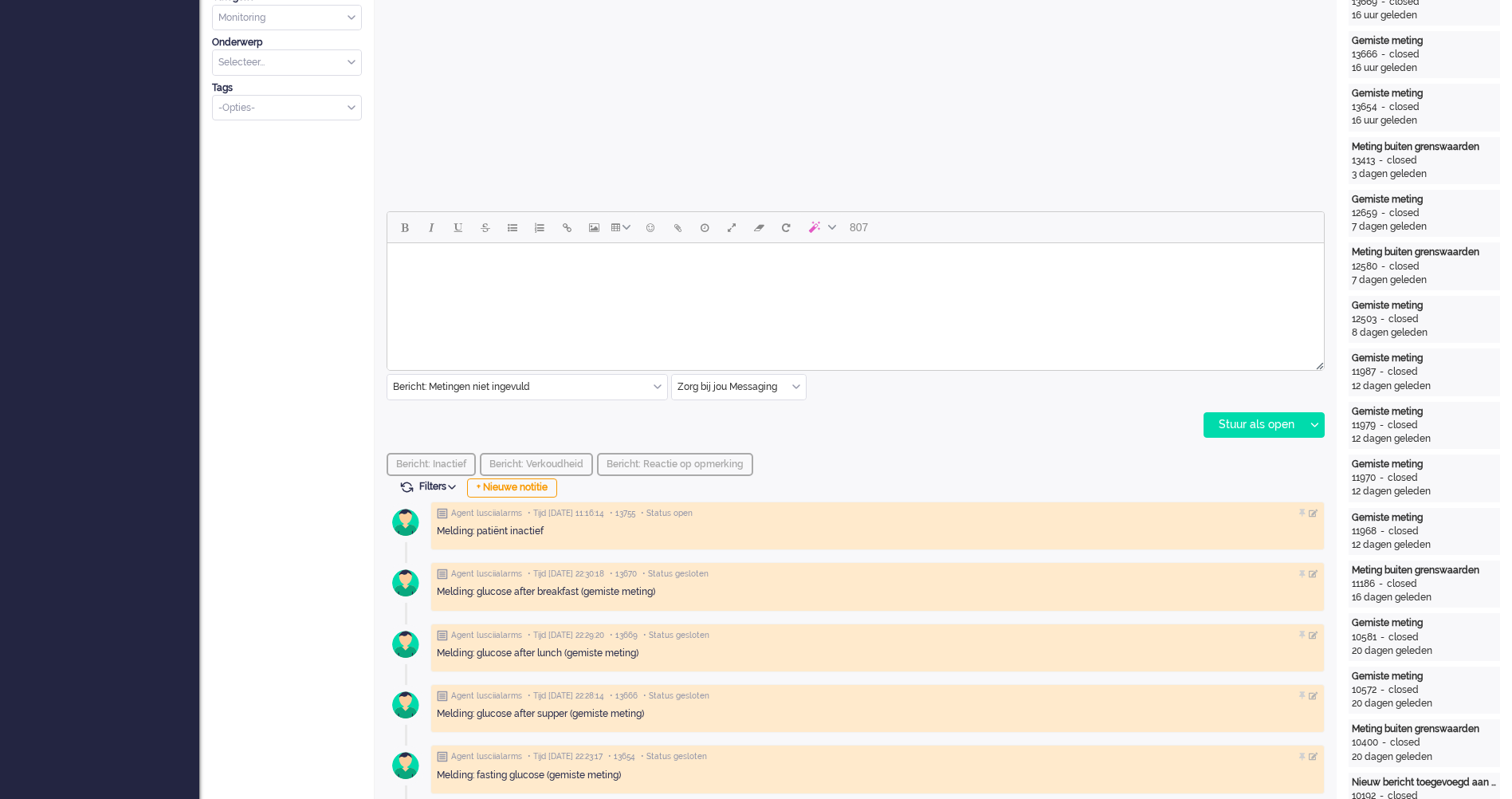
click at [483, 383] on input "text" at bounding box center [527, 387] width 280 height 25
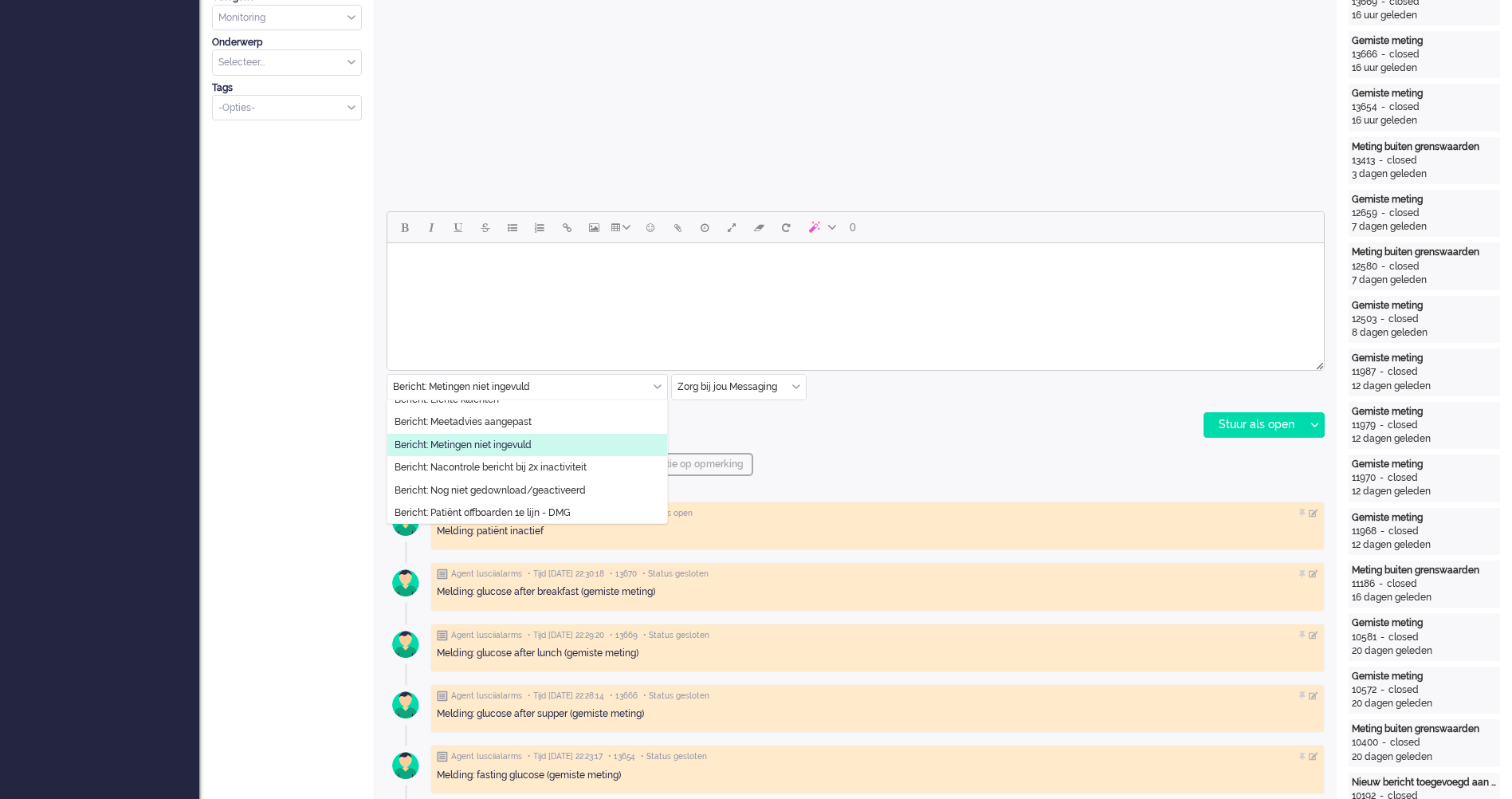
click at [559, 442] on li "Bericht: Metingen niet ingevuld" at bounding box center [527, 445] width 280 height 23
click at [549, 442] on li "Bericht: Metingen niet ingevuld" at bounding box center [527, 445] width 280 height 23
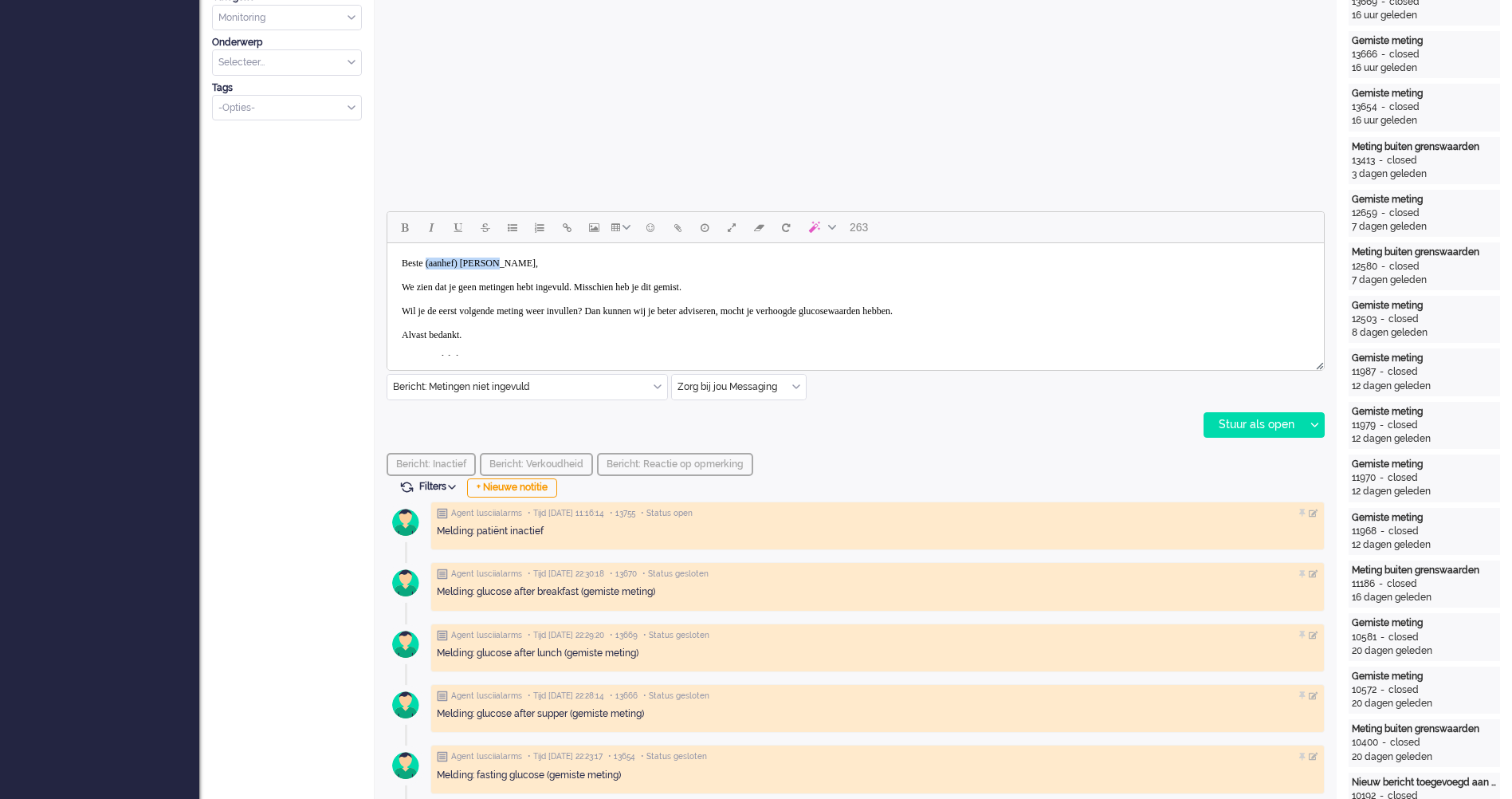
drag, startPoint x: 525, startPoint y: 264, endPoint x: 432, endPoint y: 259, distance: 93.1
click at [432, 259] on body "Beste (aanhef) [PERSON_NAME], We zien dat je geen metingen hebt ingevuld. Missc…" at bounding box center [856, 312] width 924 height 124
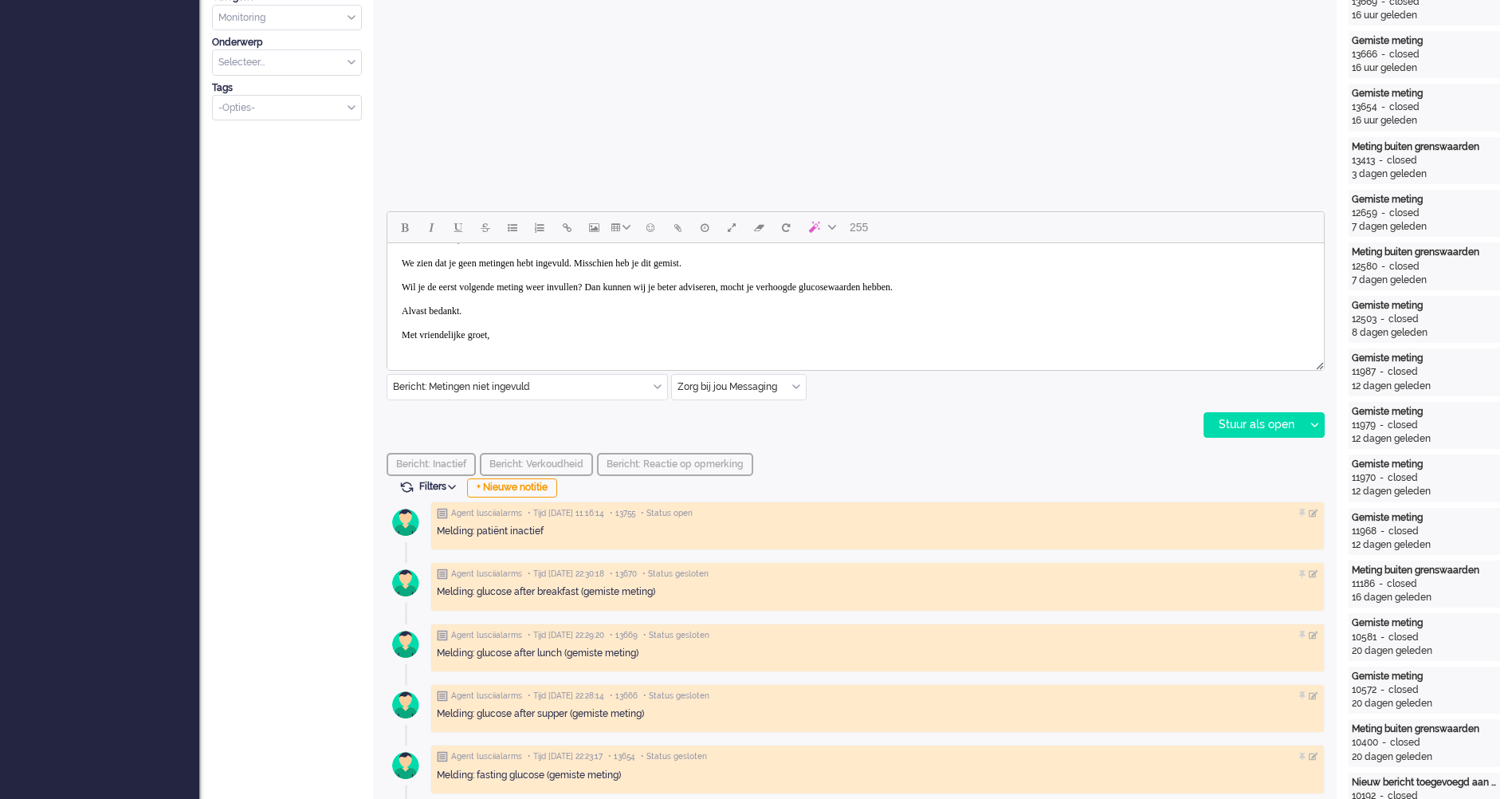
scroll to position [638, 0]
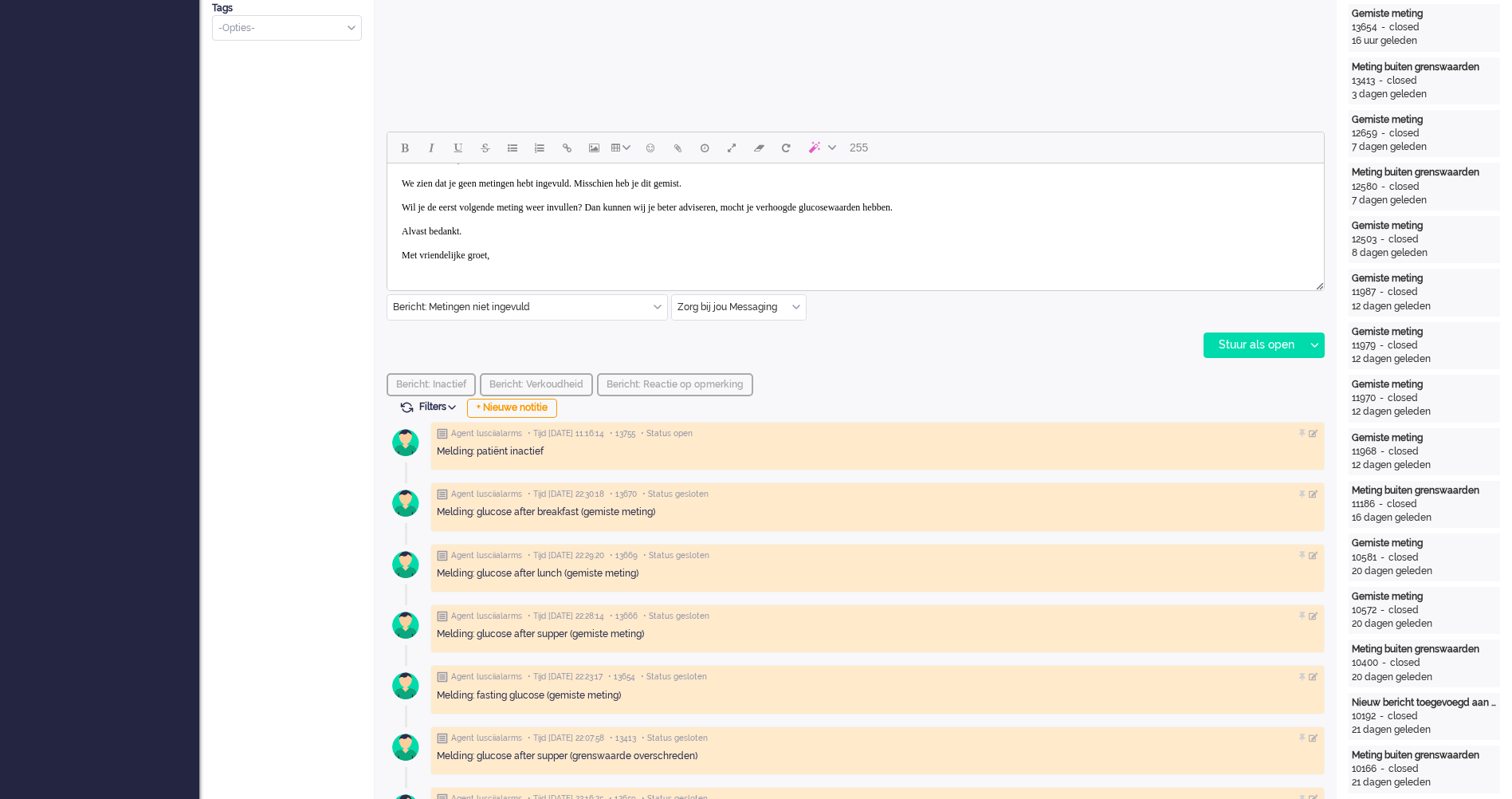
click at [546, 263] on body "Beste [PERSON_NAME], We zien dat je geen metingen hebt ingevuld. Misschien heb …" at bounding box center [856, 208] width 924 height 124
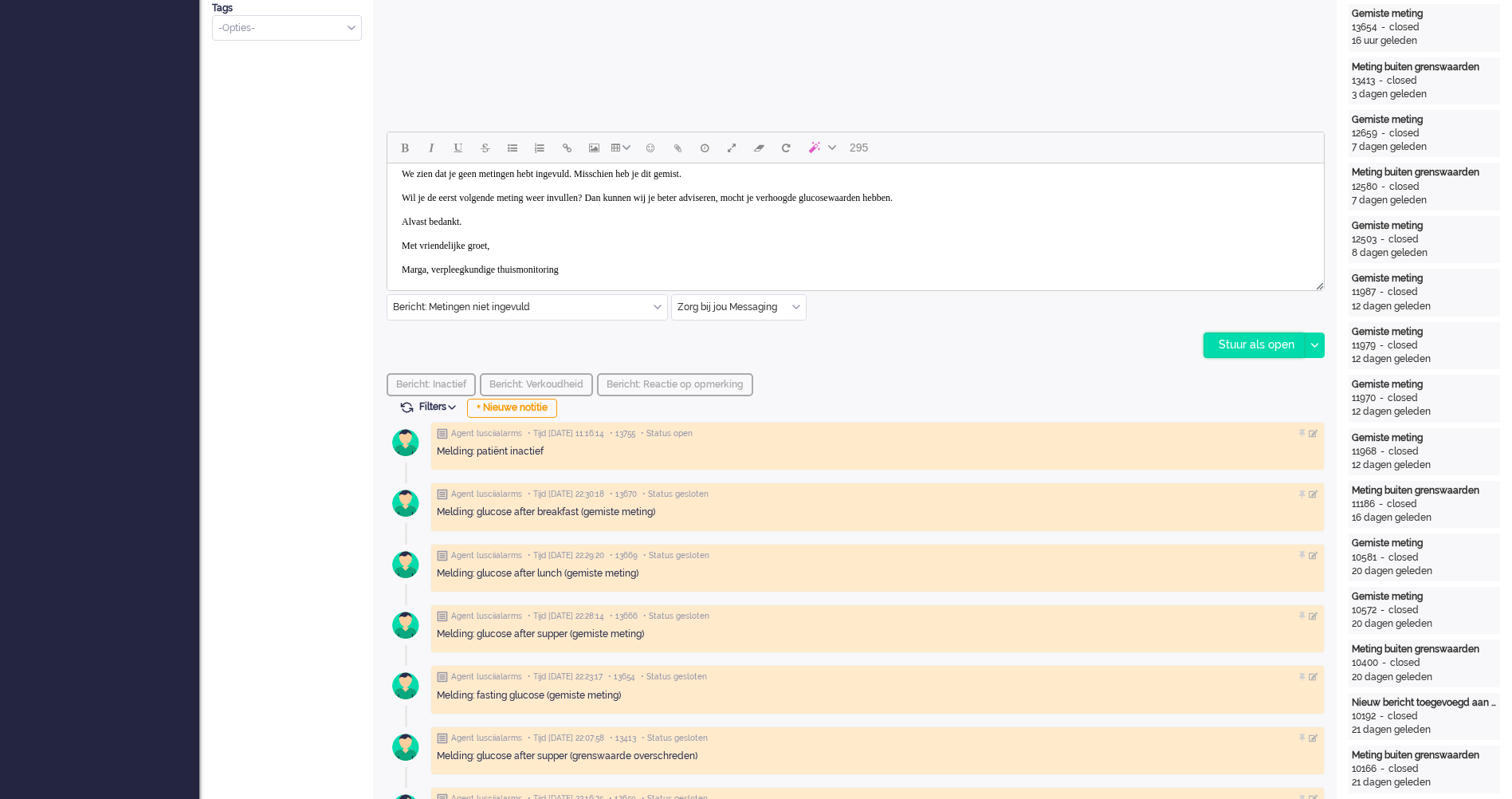
click at [1255, 346] on div "Stuur als open" at bounding box center [1255, 345] width 100 height 24
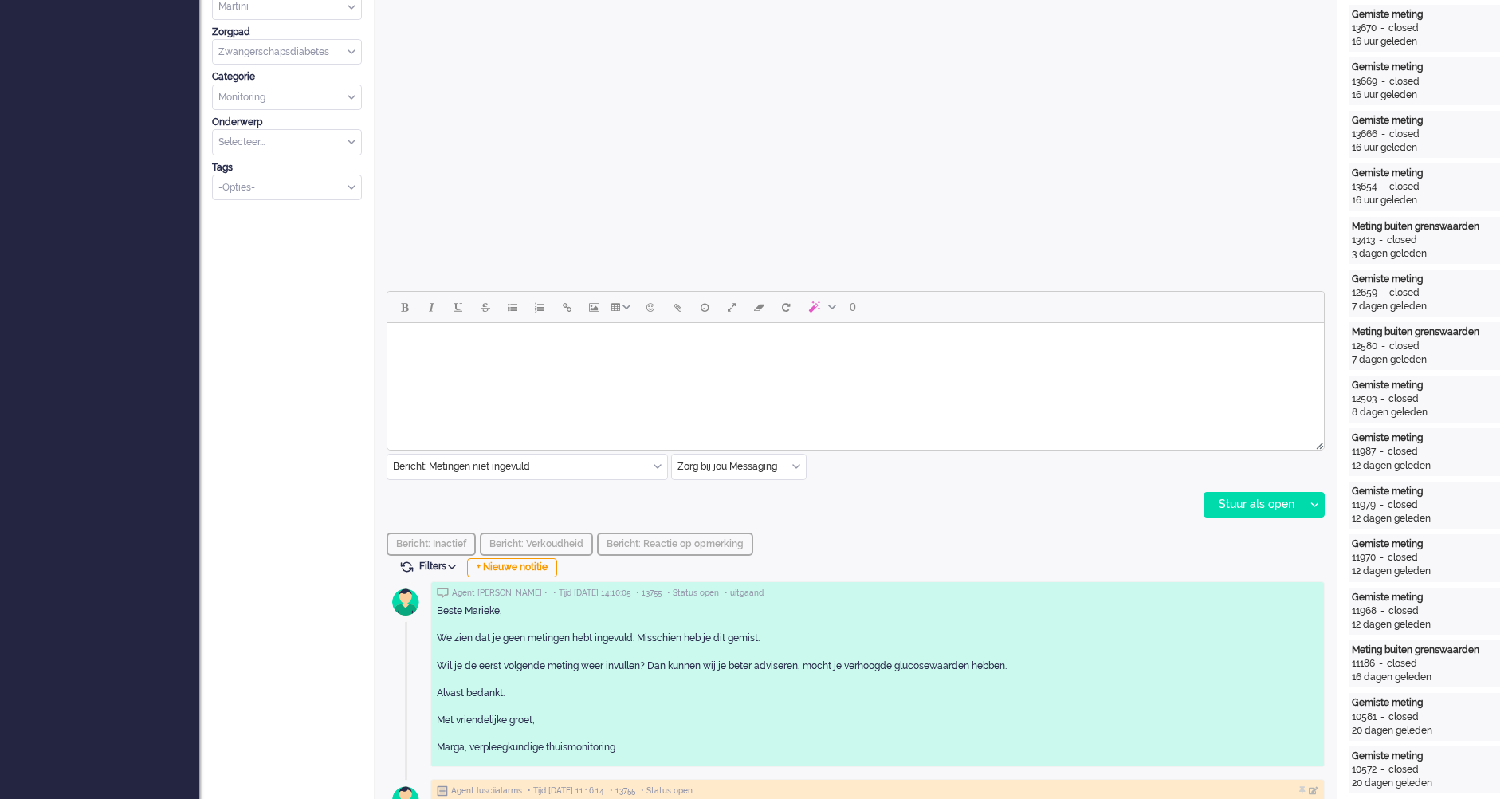
scroll to position [0, 0]
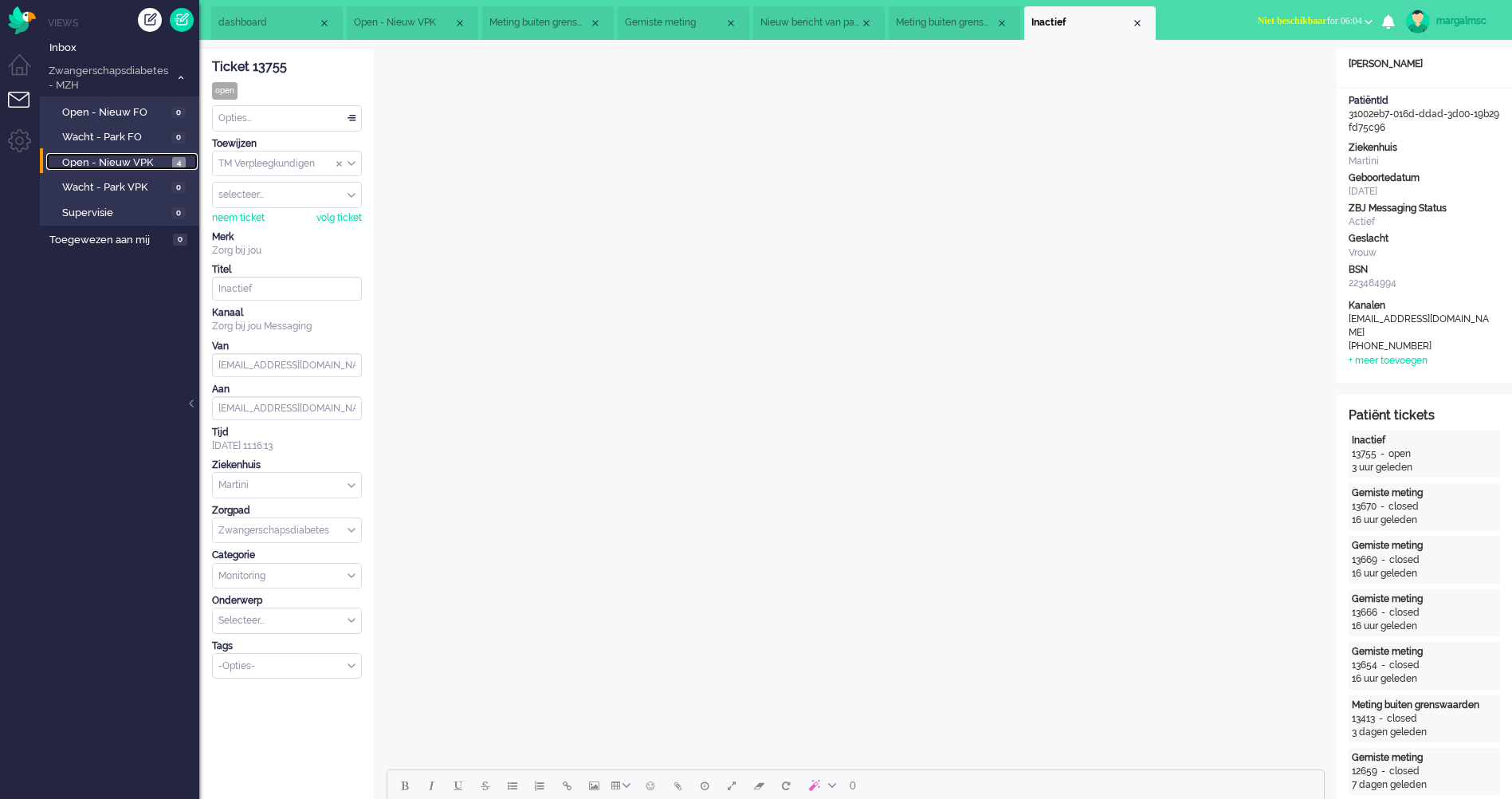
click at [149, 159] on span "Open - Nieuw VPK" at bounding box center [115, 163] width 106 height 15
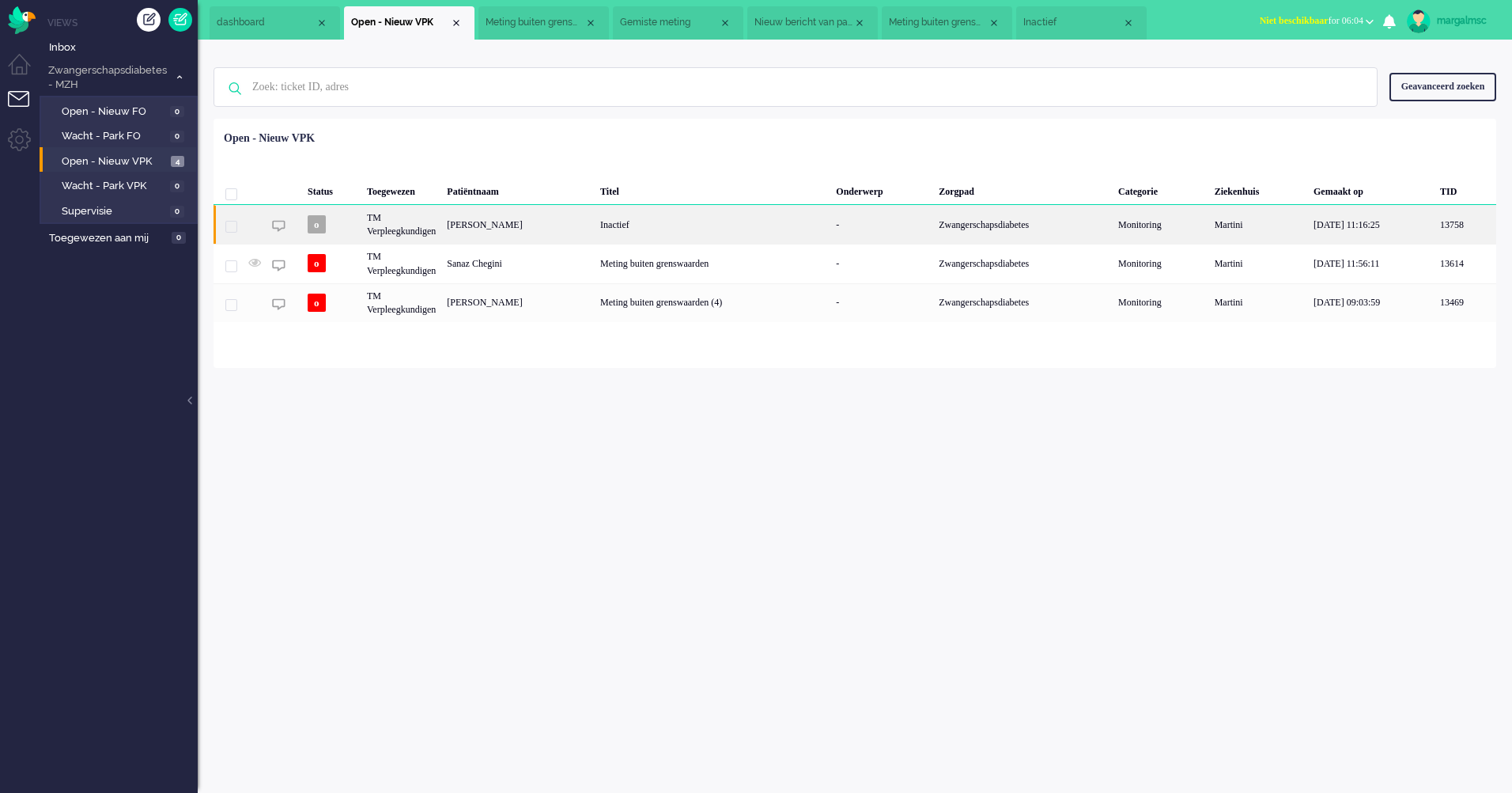
click at [691, 233] on div "Inactief" at bounding box center [713, 225] width 236 height 39
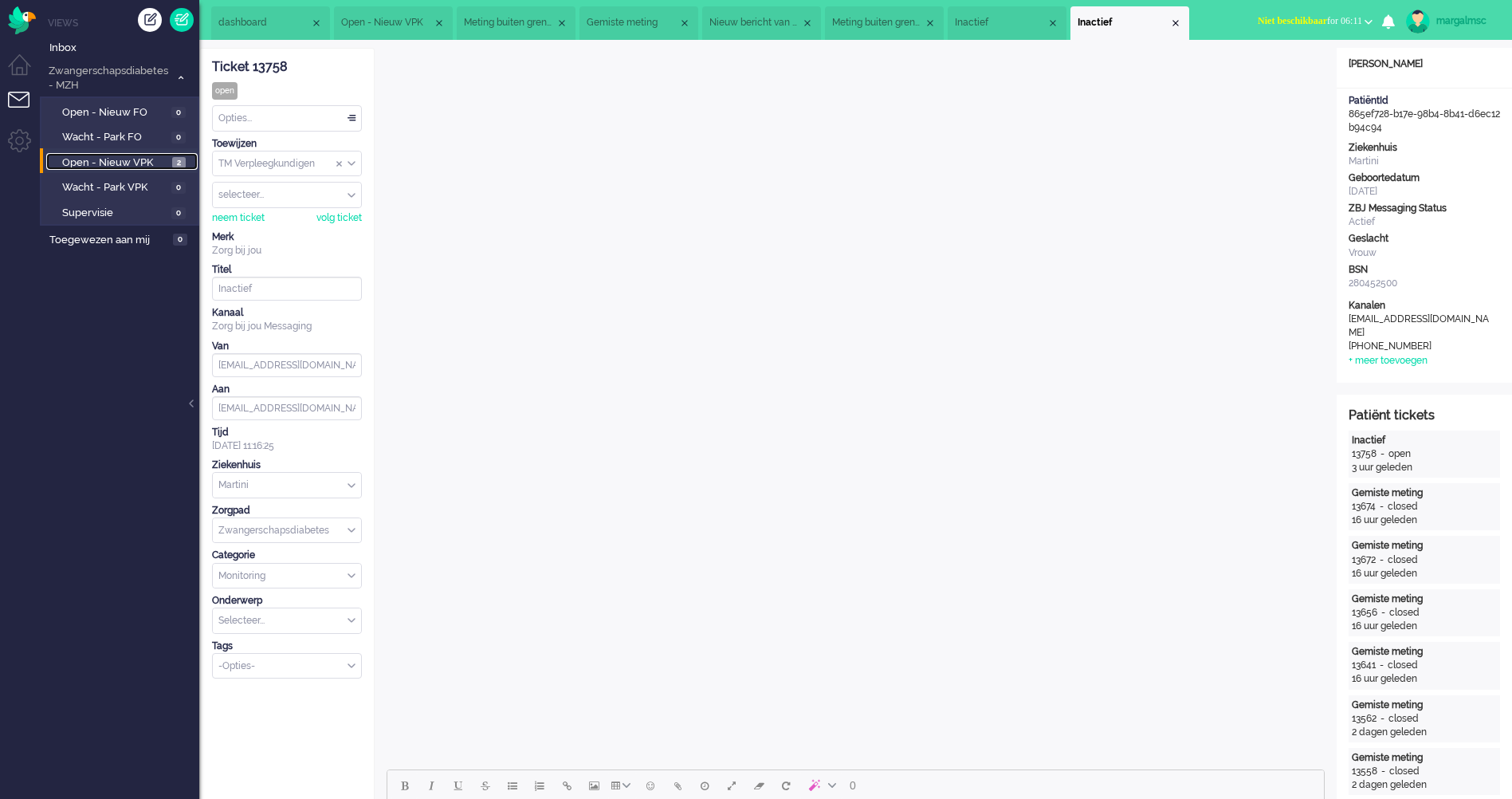
click at [124, 161] on span "Open - Nieuw VPK" at bounding box center [115, 163] width 106 height 15
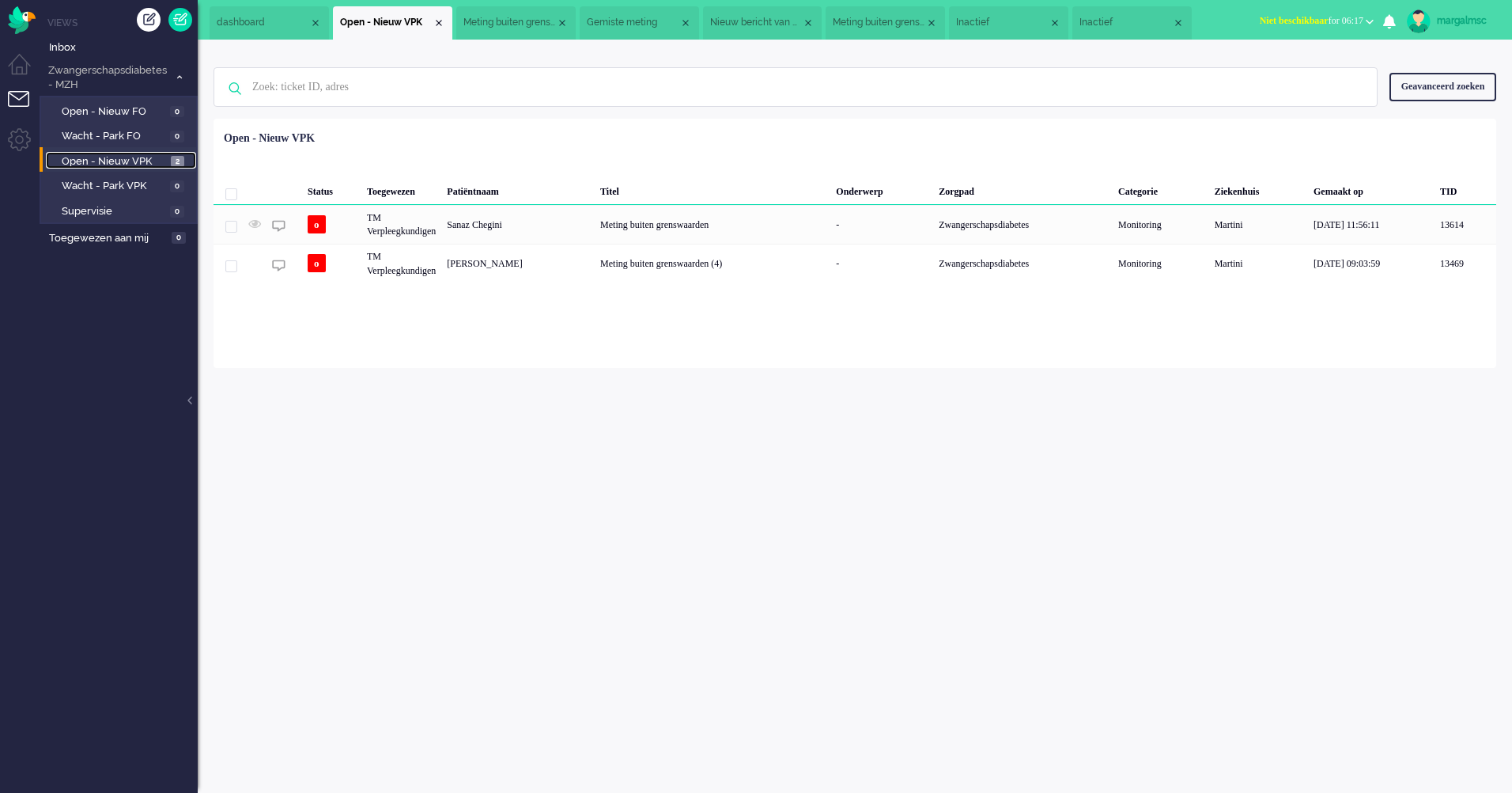
click at [1176, 16] on li "Inactief" at bounding box center [1132, 22] width 119 height 33
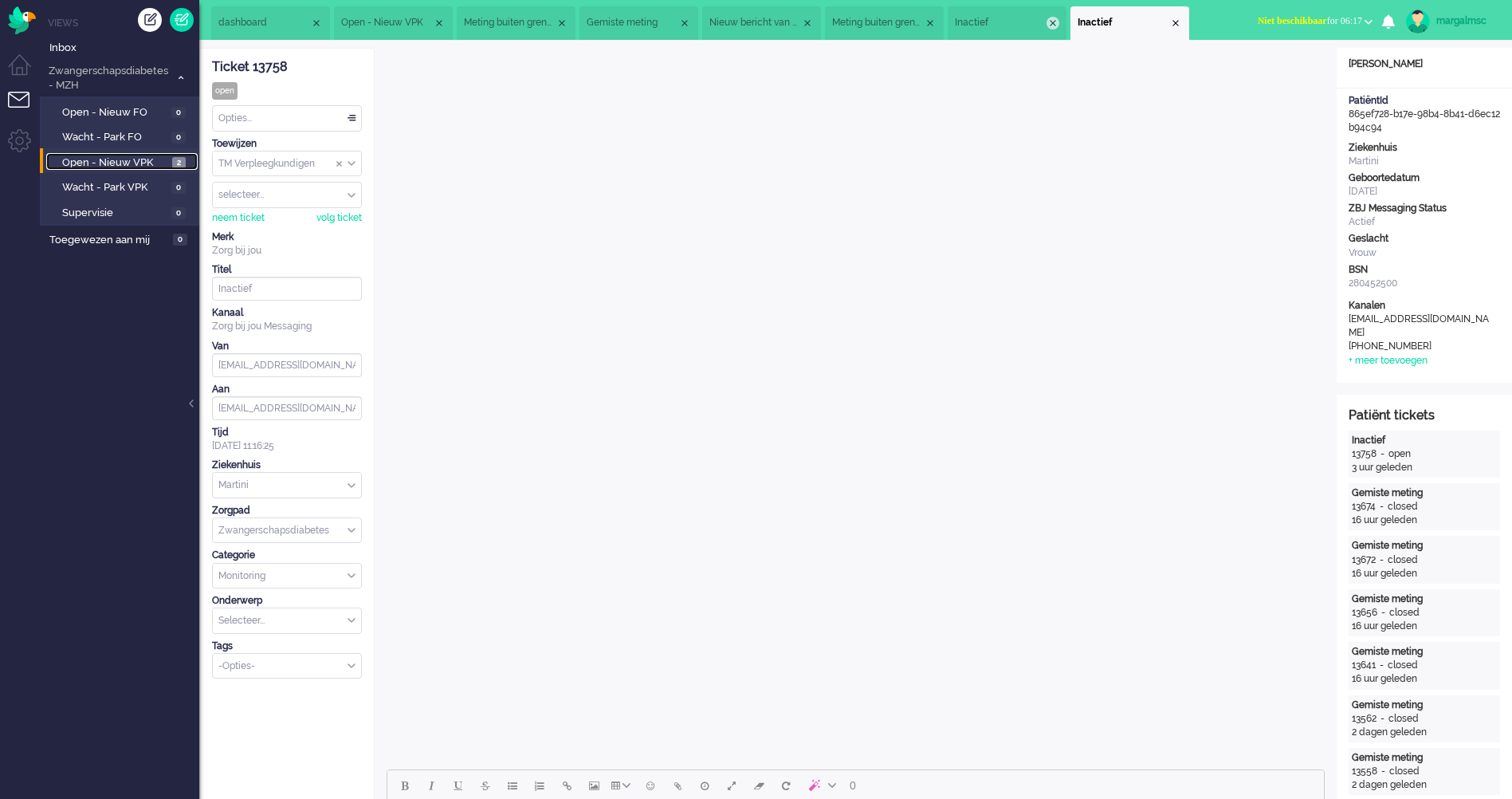
click at [1067, 19] on li "Inactief" at bounding box center [1007, 22] width 118 height 33
click at [1060, 23] on div "Close tab" at bounding box center [1053, 23] width 13 height 13
